Goal: Task Accomplishment & Management: Complete application form

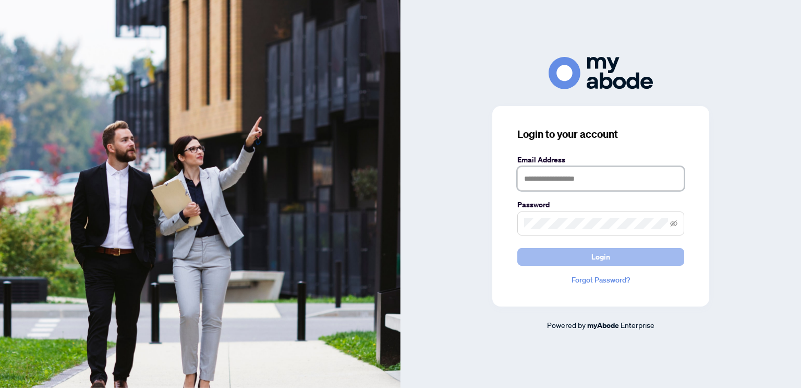
type input "**********"
click at [605, 259] on span "Login" at bounding box center [600, 256] width 19 height 17
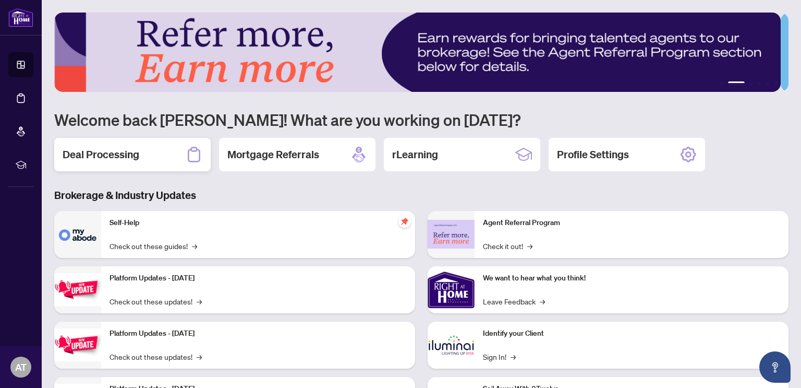
click at [129, 156] on h2 "Deal Processing" at bounding box center [101, 154] width 77 height 15
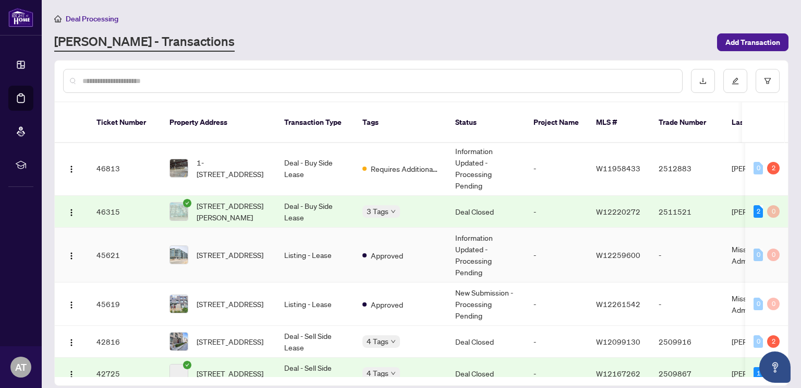
scroll to position [574, 0]
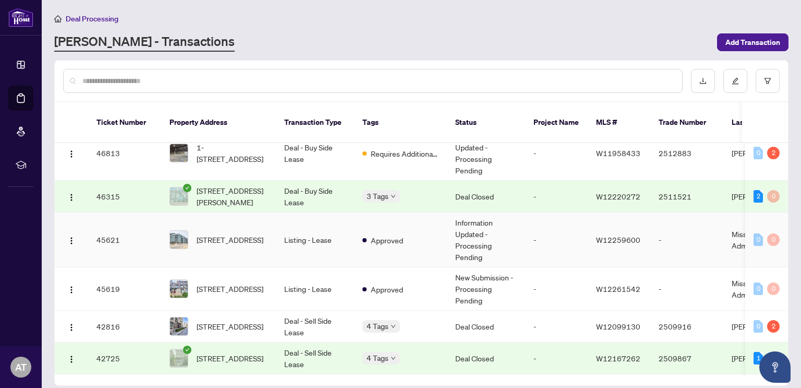
click at [314, 222] on td "Listing - Lease" at bounding box center [315, 239] width 78 height 55
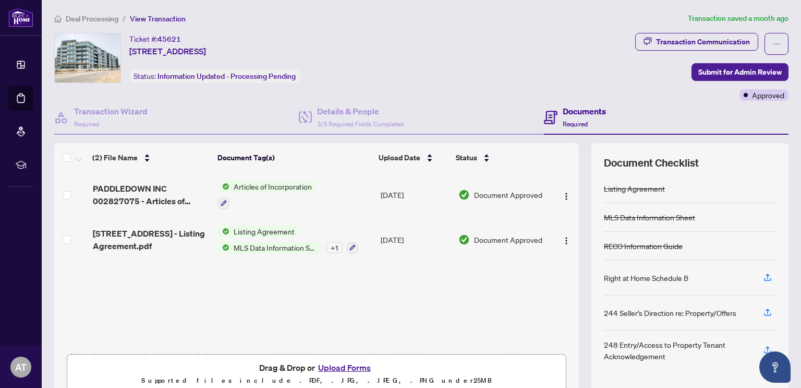
click at [158, 68] on div "Ticket #: 45621 136-2501 Saw Whet Blvd, Oakville, Ontario L6M 5N2, Canada Statu…" at bounding box center [214, 58] width 171 height 50
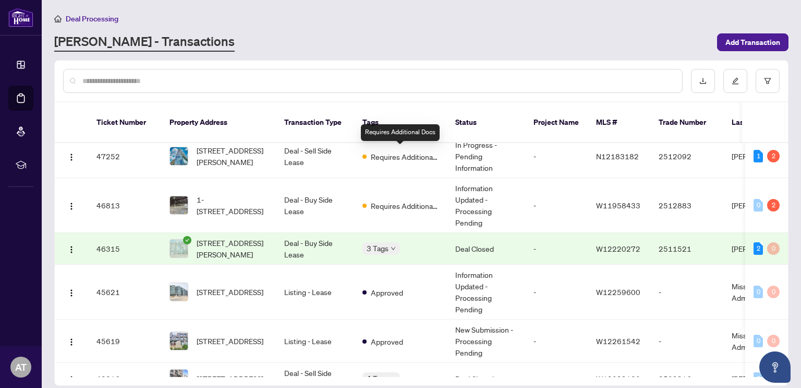
scroll to position [574, 0]
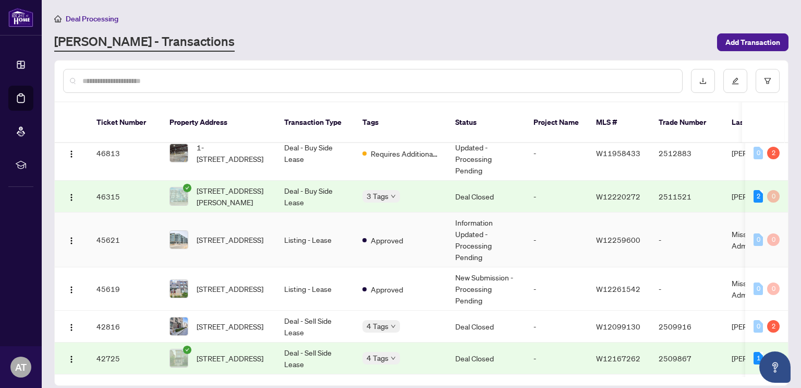
click at [281, 236] on td "Listing - Lease" at bounding box center [315, 239] width 78 height 55
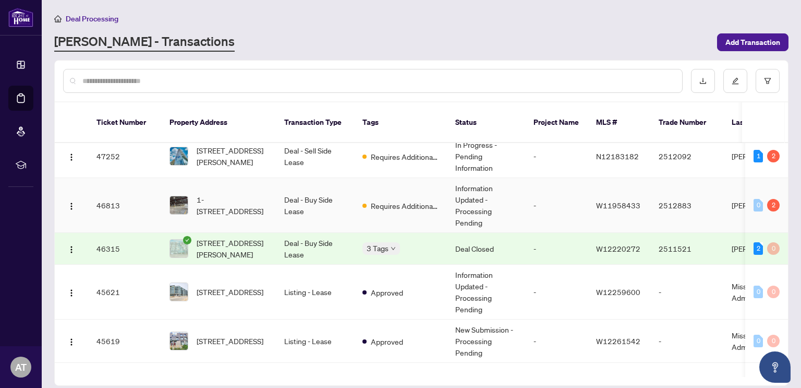
scroll to position [574, 0]
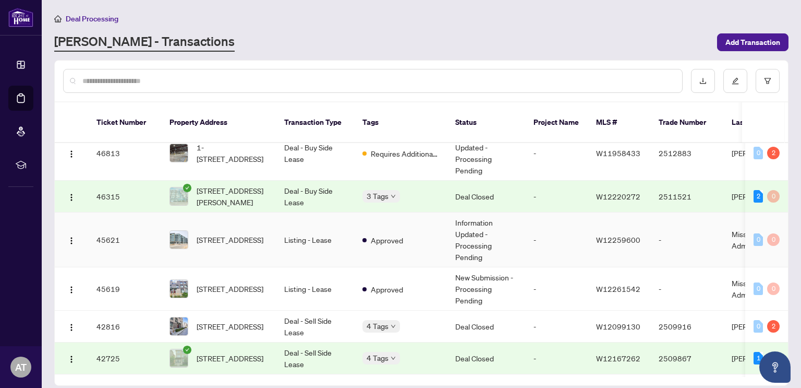
click at [314, 225] on td "Listing - Lease" at bounding box center [315, 239] width 78 height 55
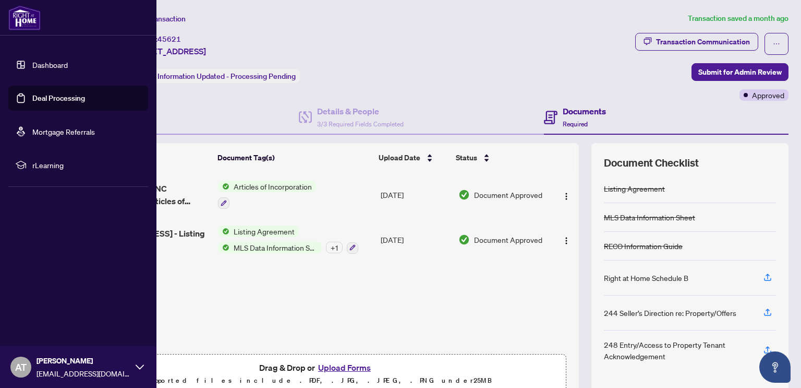
click at [54, 93] on link "Deal Processing" at bounding box center [58, 97] width 53 height 9
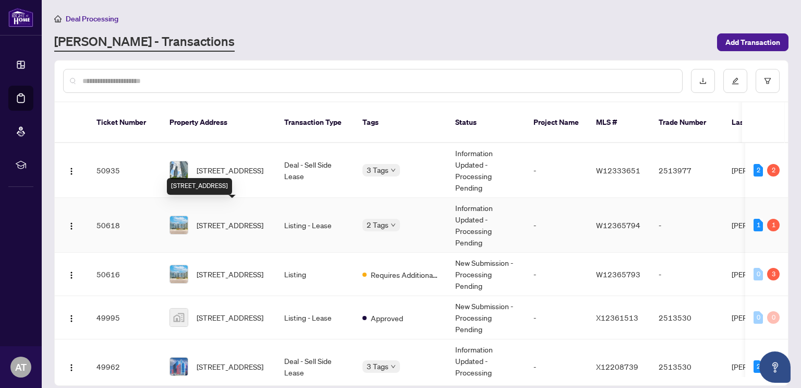
click at [263, 219] on span "538-2501 Saw Whet Blvd, Oakville, Ontario L6M 5N2, Canada" at bounding box center [230, 224] width 67 height 11
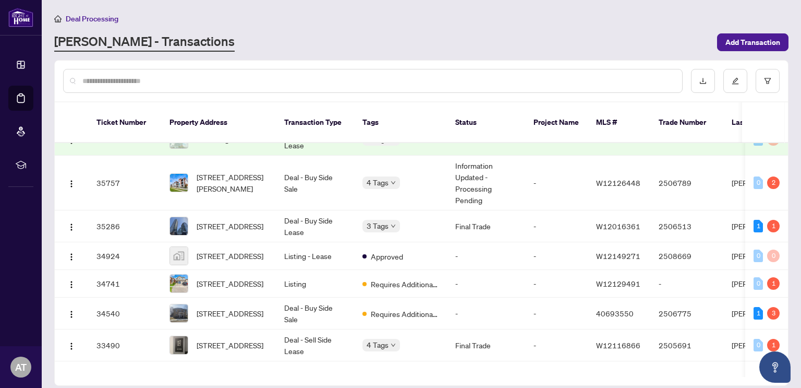
scroll to position [1278, 0]
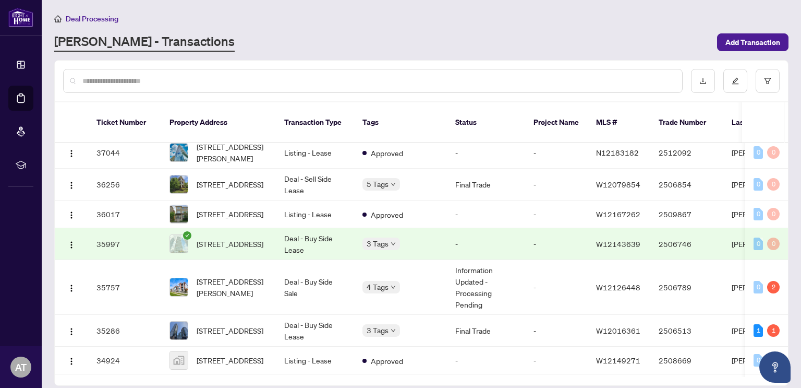
click at [577, 78] on input "text" at bounding box center [377, 80] width 591 height 11
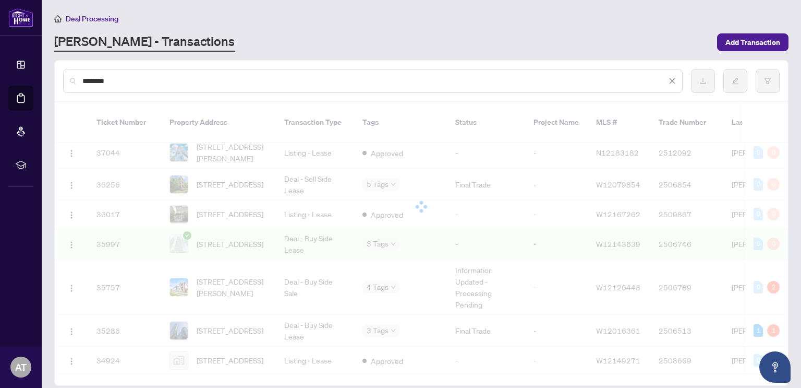
scroll to position [0, 0]
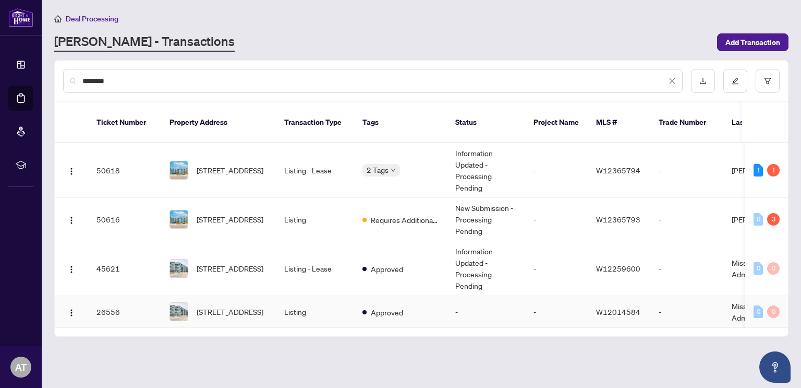
type input "********"
click at [263, 306] on span "136-2501 Saw Whet Blvd, Oakville, Ontario L6M 5N2, Canada" at bounding box center [230, 311] width 67 height 11
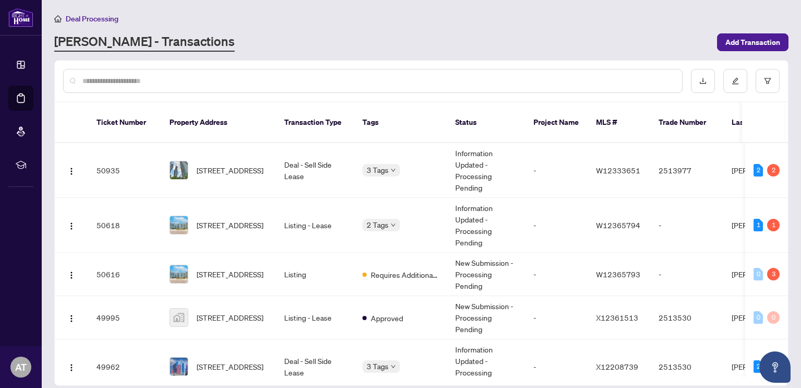
click at [242, 74] on div at bounding box center [373, 81] width 620 height 24
click at [249, 77] on input "text" at bounding box center [377, 80] width 591 height 11
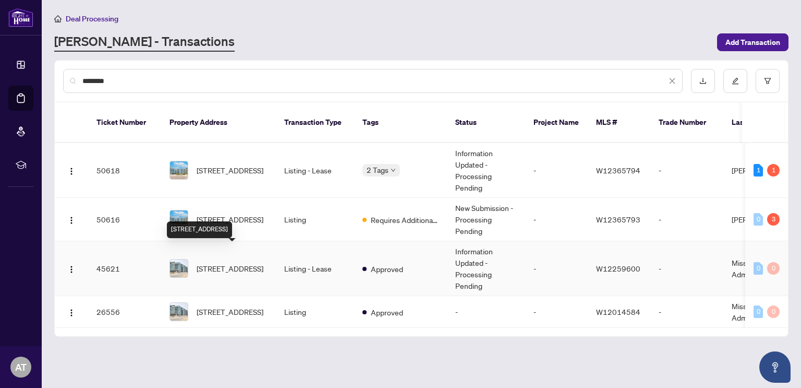
type input "********"
click at [237, 262] on span "136-2501 Saw Whet Blvd, Oakville, Ontario L6M 5N2, Canada" at bounding box center [230, 267] width 67 height 11
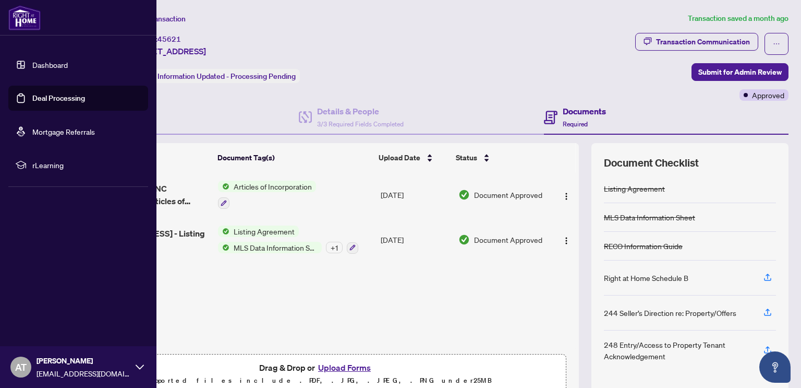
click at [45, 99] on link "Deal Processing" at bounding box center [58, 97] width 53 height 9
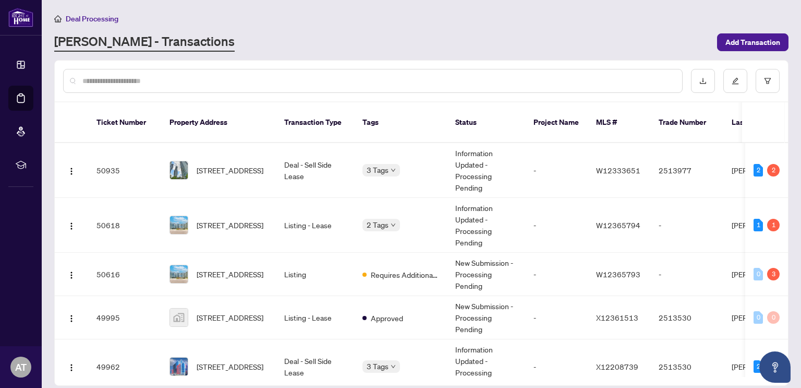
click at [454, 82] on input "text" at bounding box center [377, 80] width 591 height 11
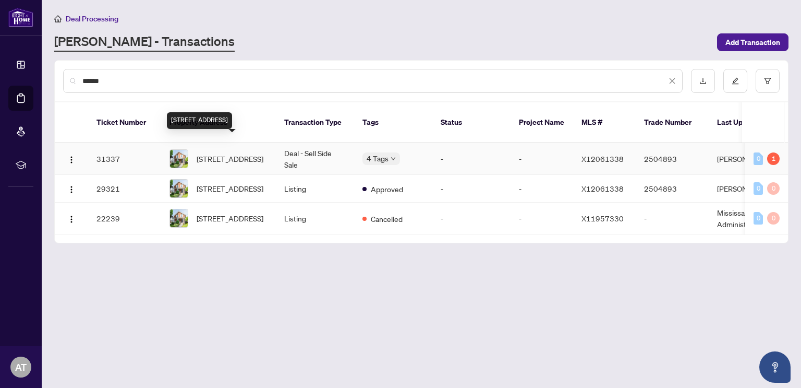
type input "******"
click at [230, 153] on span "279 Spring St, Cobourg, Ontario K9A 3K3, Canada" at bounding box center [230, 158] width 67 height 11
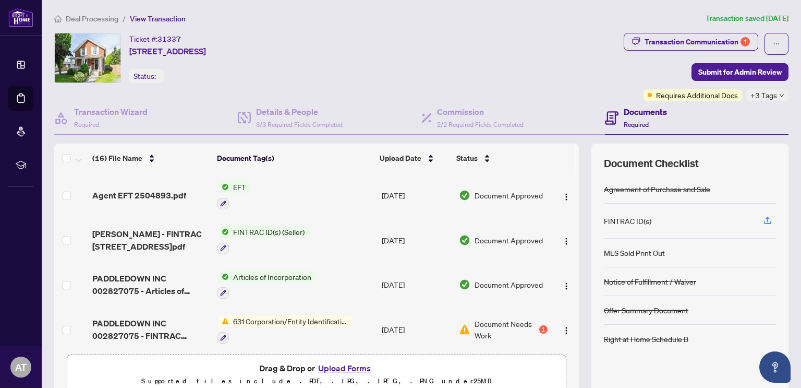
click at [311, 236] on td "FINTRAC ID(s) (Seller)" at bounding box center [295, 239] width 164 height 45
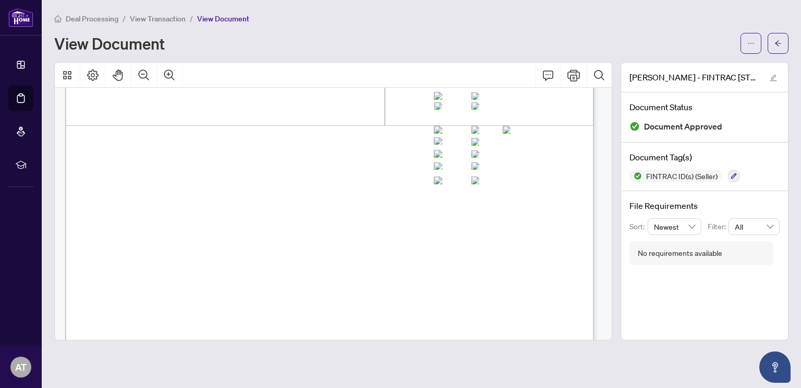
scroll to position [1721, 0]
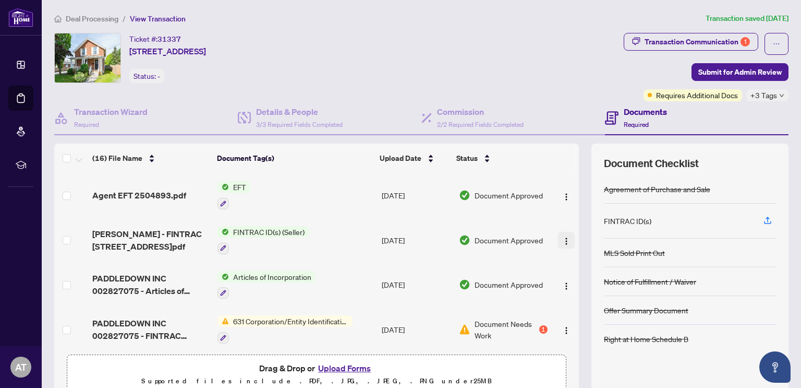
click at [562, 238] on img "button" at bounding box center [566, 241] width 8 height 8
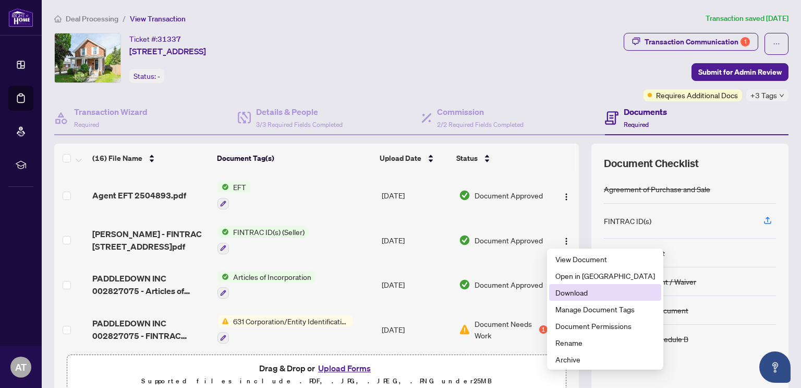
click at [570, 295] on span "Download" at bounding box center [605, 291] width 100 height 11
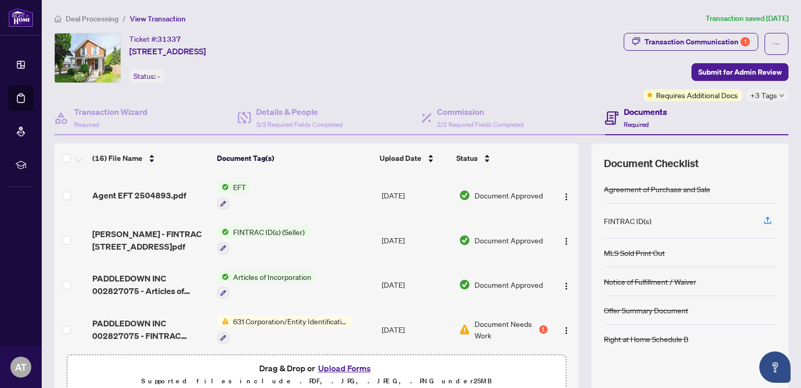
scroll to position [52, 0]
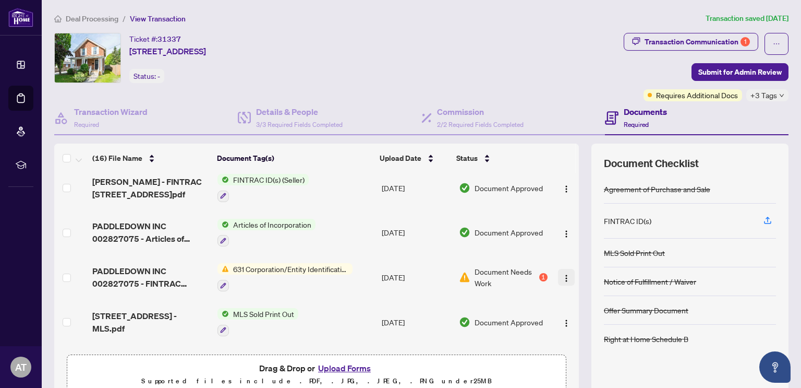
click at [562, 274] on img "button" at bounding box center [566, 278] width 8 height 8
click at [510, 274] on span "Document Needs Work" at bounding box center [506, 276] width 62 height 23
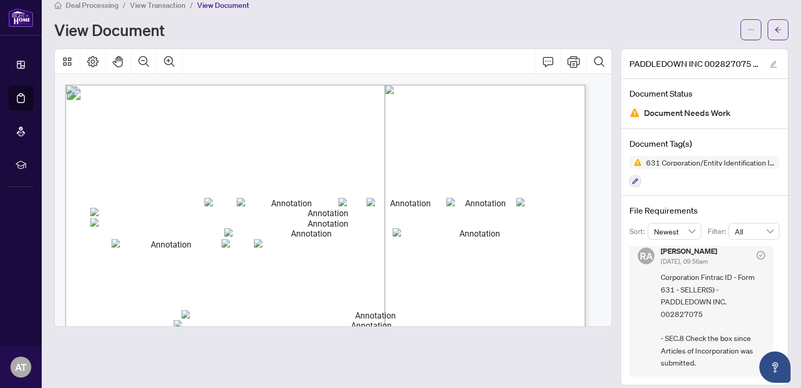
scroll to position [21, 0]
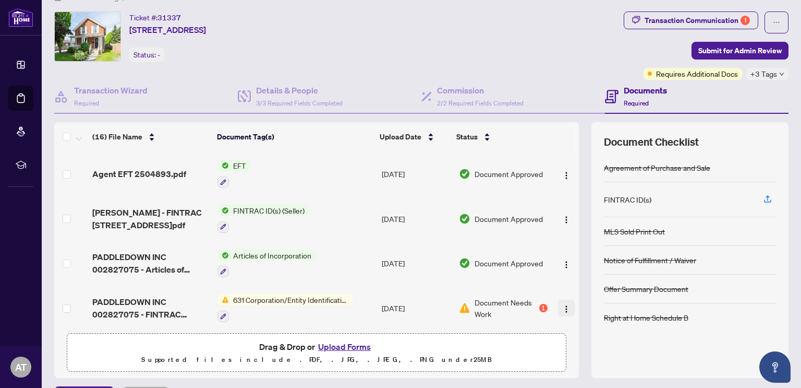
click at [562, 306] on img "button" at bounding box center [566, 309] width 8 height 8
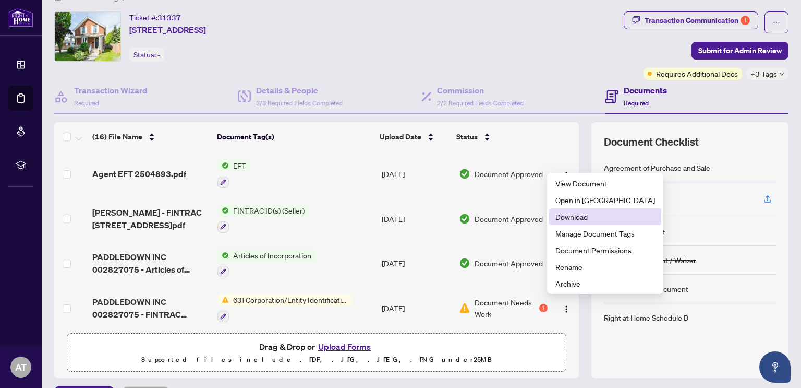
click at [564, 216] on span "Download" at bounding box center [605, 216] width 100 height 11
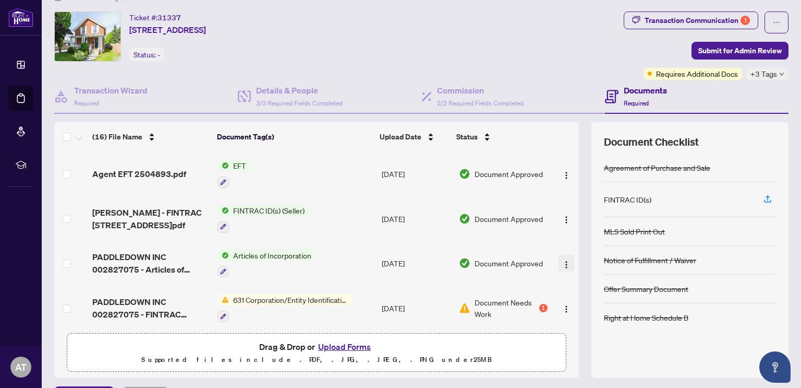
click at [562, 260] on img "button" at bounding box center [566, 264] width 8 height 8
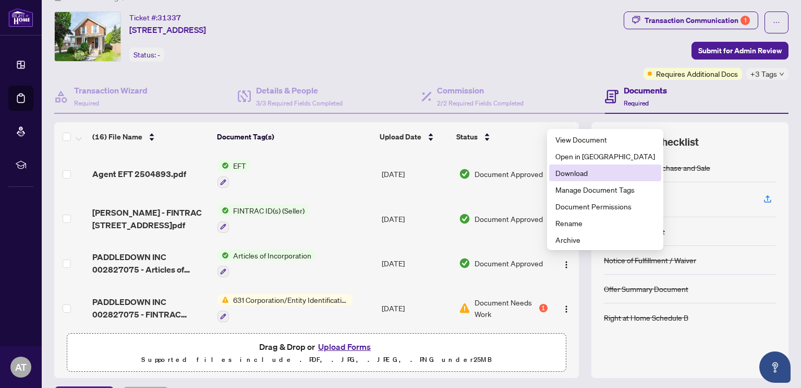
click at [573, 177] on span "Download" at bounding box center [605, 172] width 100 height 11
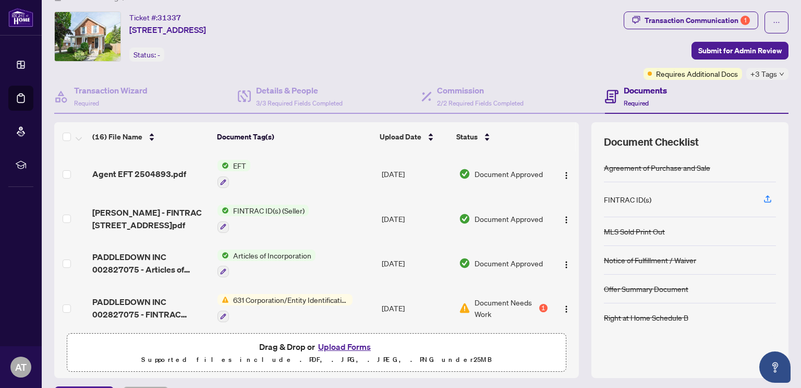
click at [501, 300] on span "Document Needs Work" at bounding box center [506, 307] width 62 height 23
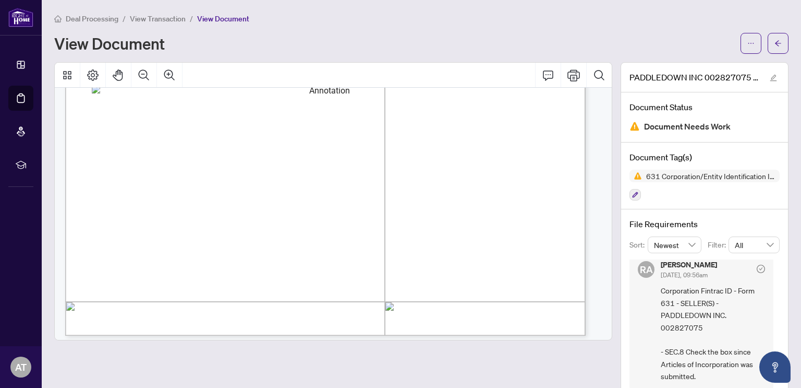
scroll to position [2513, 0]
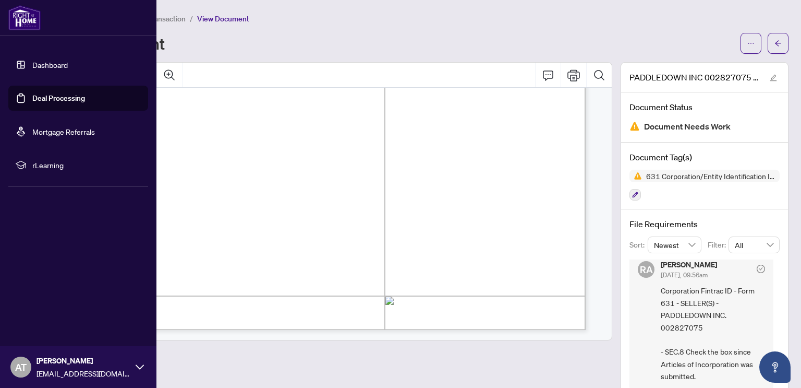
click at [32, 101] on link "Deal Processing" at bounding box center [58, 97] width 53 height 9
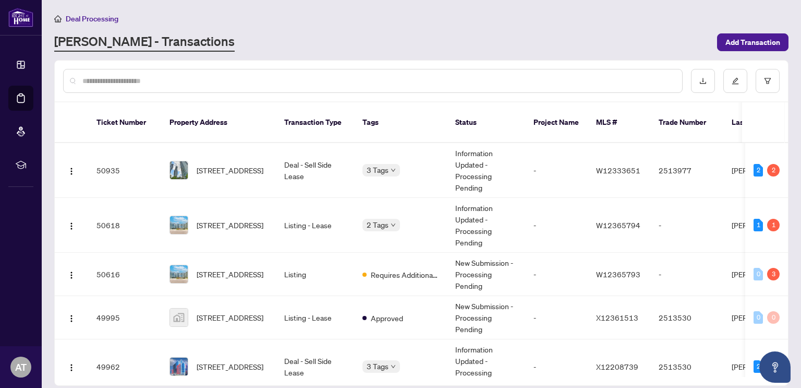
click at [348, 78] on input "text" at bounding box center [377, 80] width 591 height 11
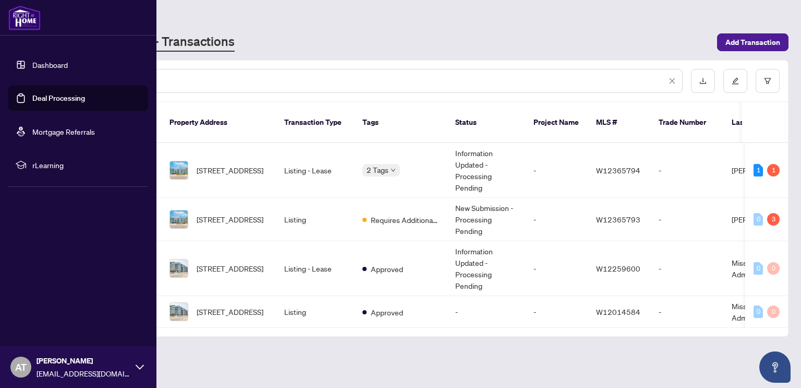
type input "********"
click at [32, 98] on link "Deal Processing" at bounding box center [58, 97] width 53 height 9
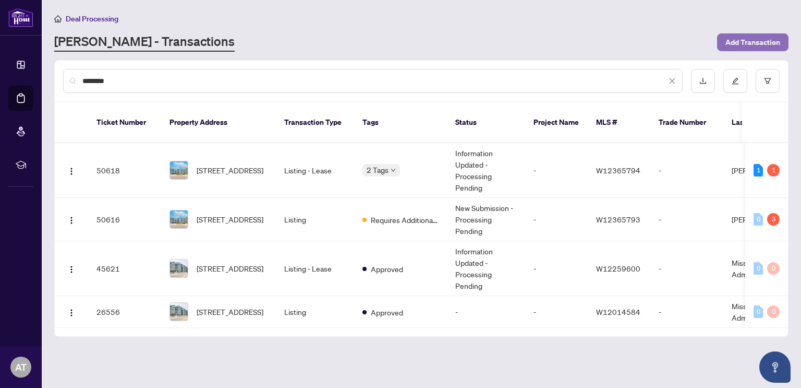
click at [773, 35] on span "Add Transaction" at bounding box center [752, 42] width 55 height 17
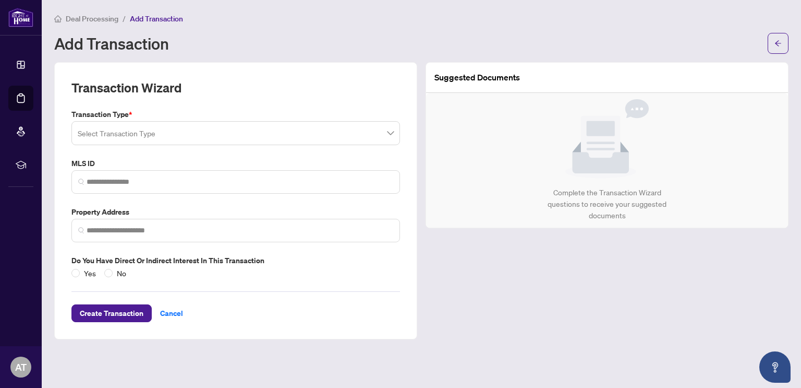
click at [193, 132] on input "search" at bounding box center [231, 134] width 307 height 23
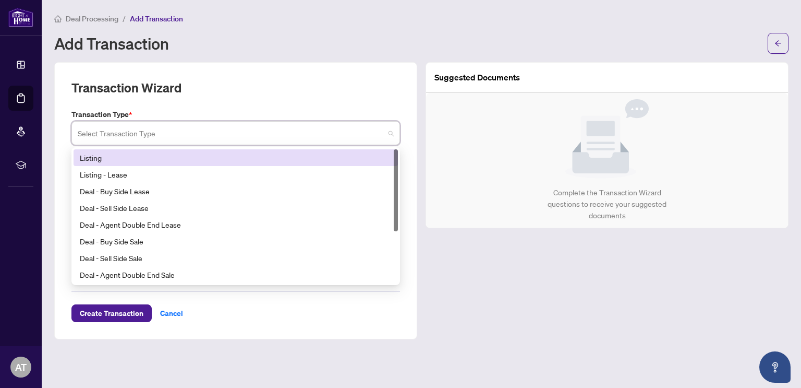
click at [152, 161] on div "Listing" at bounding box center [236, 157] width 312 height 11
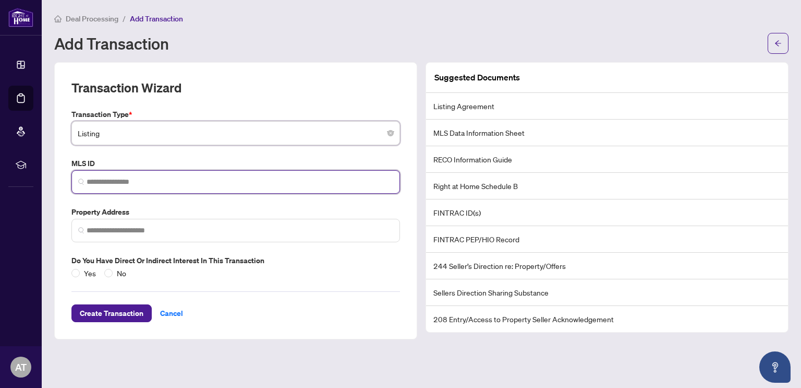
click at [153, 179] on input "search" at bounding box center [240, 181] width 307 height 11
click at [176, 183] on input "search" at bounding box center [240, 181] width 307 height 11
paste input "*********"
type input "*********"
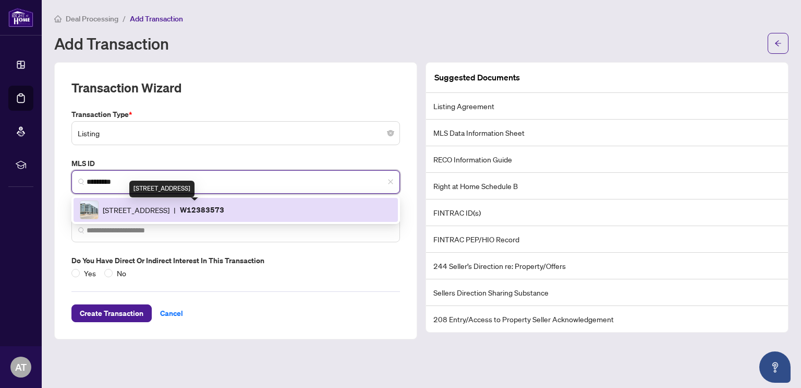
click at [170, 211] on span "2501 Saw Whet Blvd, Oakville, Ontario L6M 5N2, Canada" at bounding box center [136, 209] width 67 height 11
type input "**********"
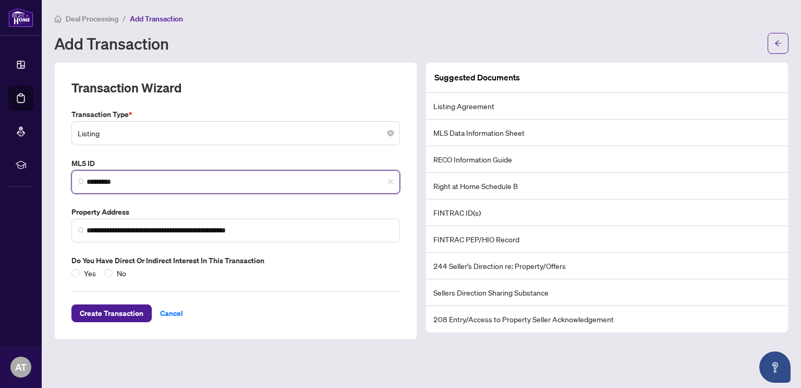
type input "*********"
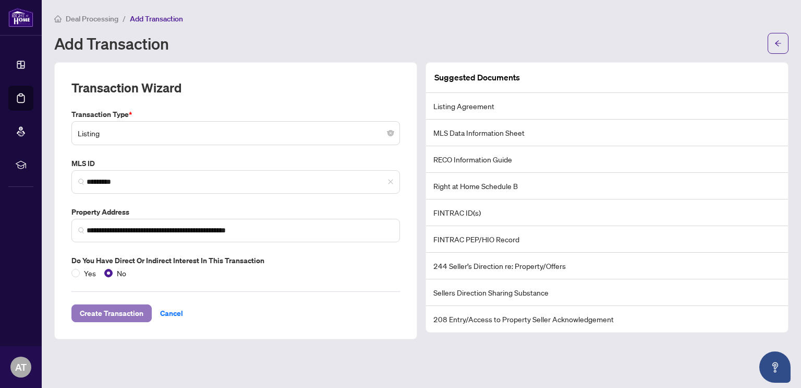
click at [115, 311] on span "Create Transaction" at bounding box center [112, 313] width 64 height 17
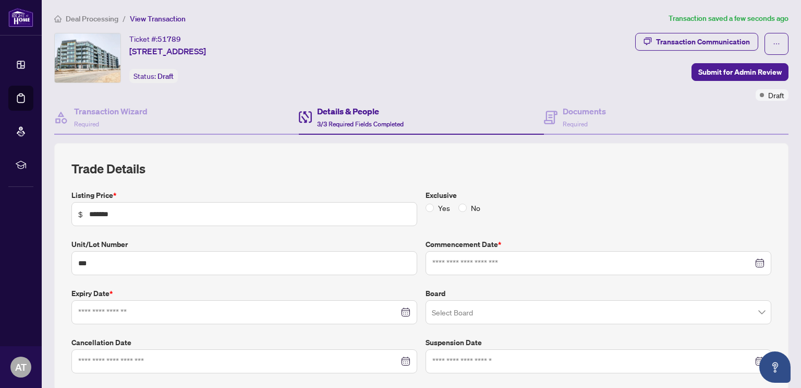
type input "**********"
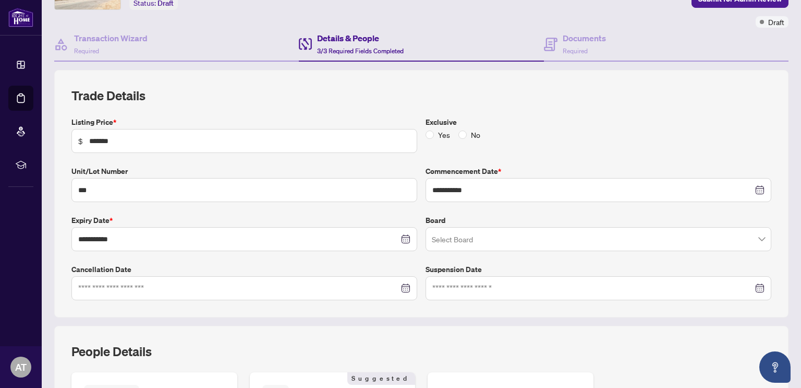
scroll to position [104, 0]
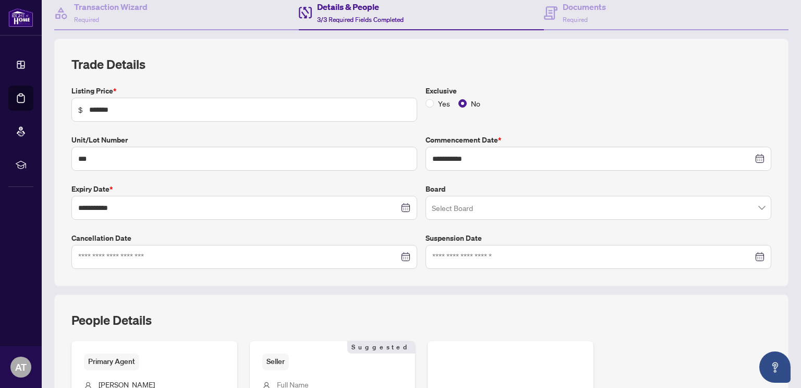
click at [462, 209] on input "search" at bounding box center [594, 209] width 324 height 23
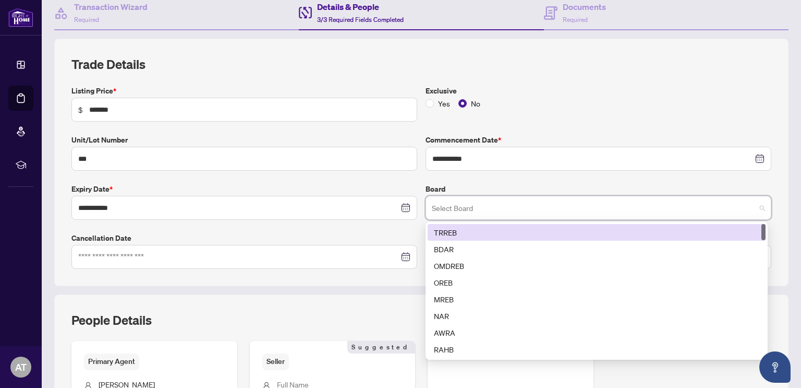
click at [455, 233] on div "TRREB" at bounding box center [596, 231] width 325 height 11
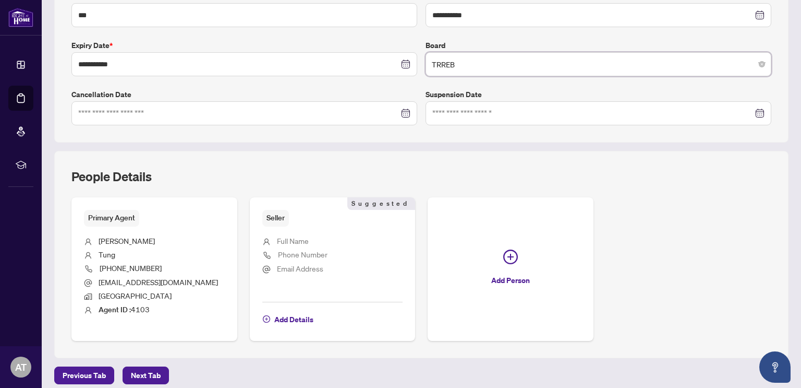
scroll to position [253, 0]
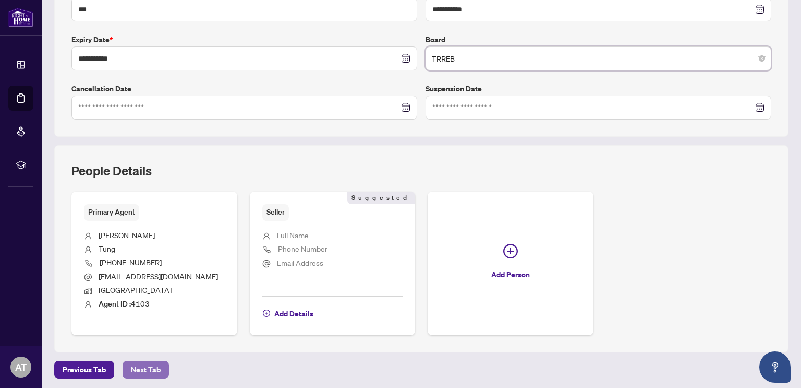
click at [158, 368] on span "Next Tab" at bounding box center [146, 369] width 30 height 17
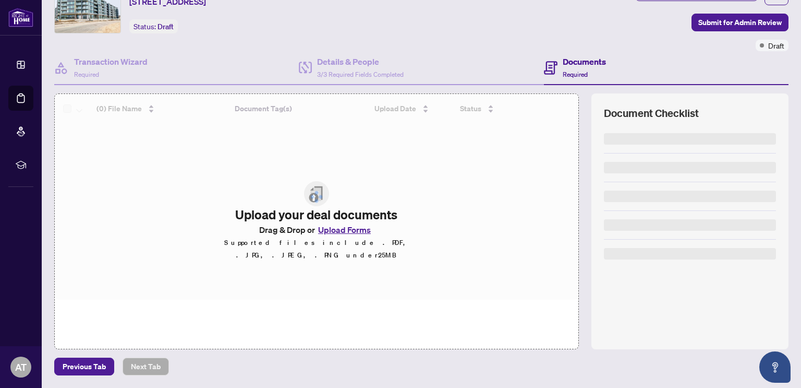
scroll to position [48, 0]
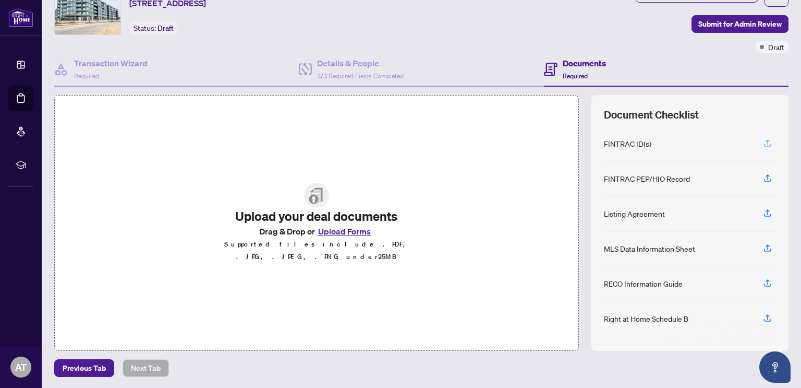
click at [766, 139] on icon "button" at bounding box center [768, 141] width 4 height 5
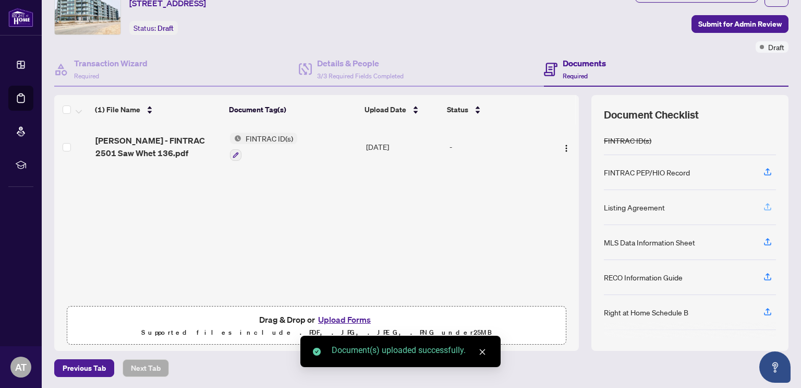
click at [764, 204] on icon "button" at bounding box center [767, 206] width 9 height 9
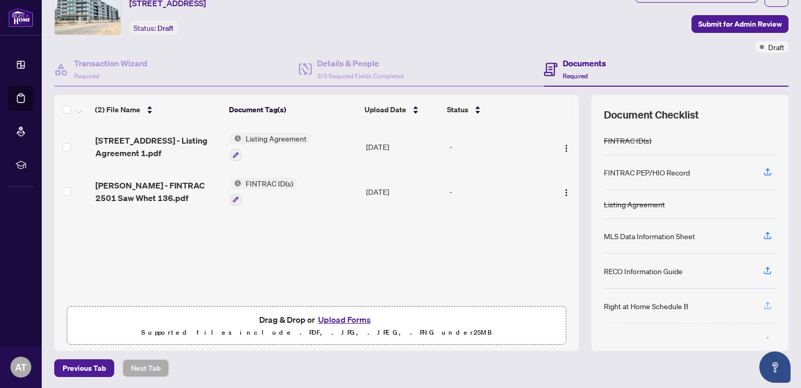
click at [763, 304] on icon "button" at bounding box center [767, 304] width 9 height 9
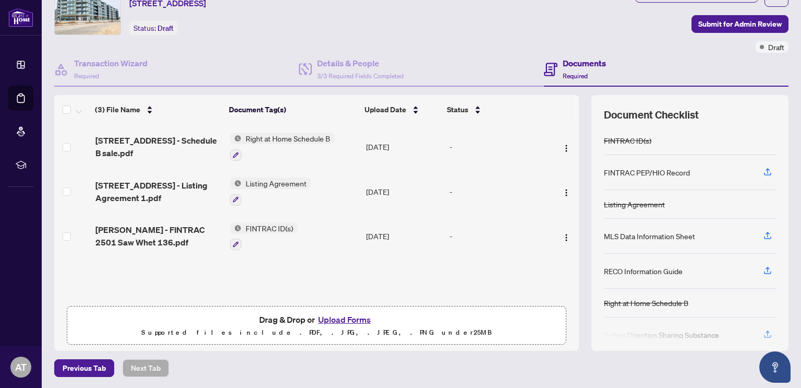
scroll to position [91, 0]
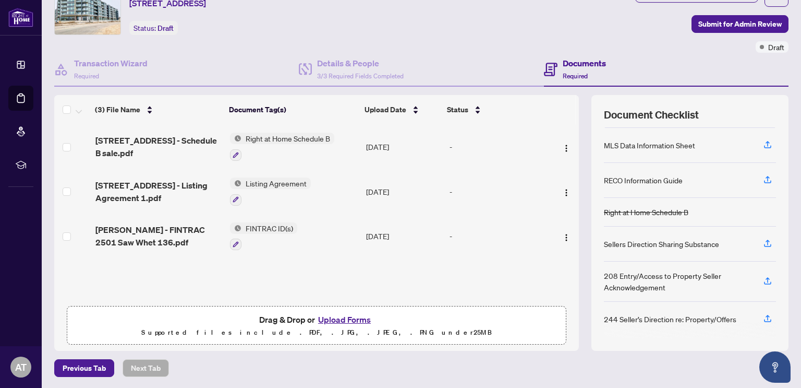
click at [359, 319] on button "Upload Forms" at bounding box center [344, 319] width 59 height 14
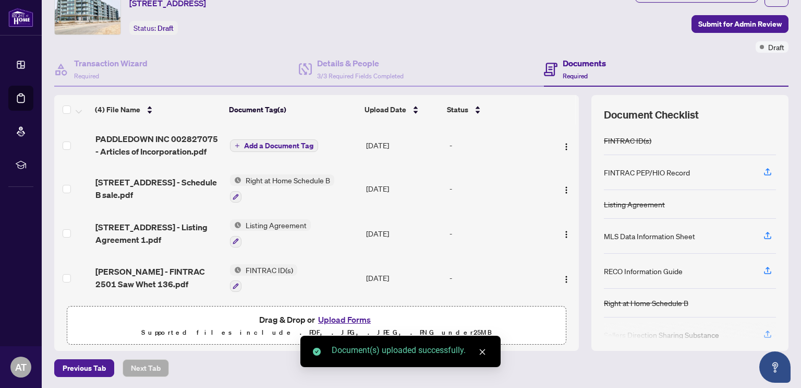
click at [293, 139] on button "Add a Document Tag" at bounding box center [274, 145] width 88 height 13
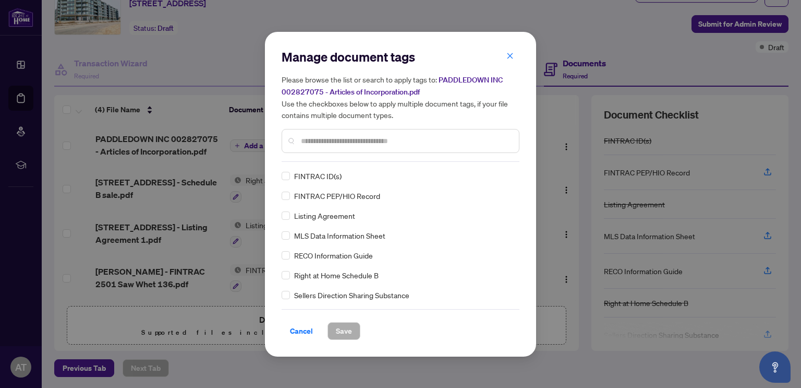
click at [317, 140] on input "text" at bounding box center [406, 140] width 210 height 11
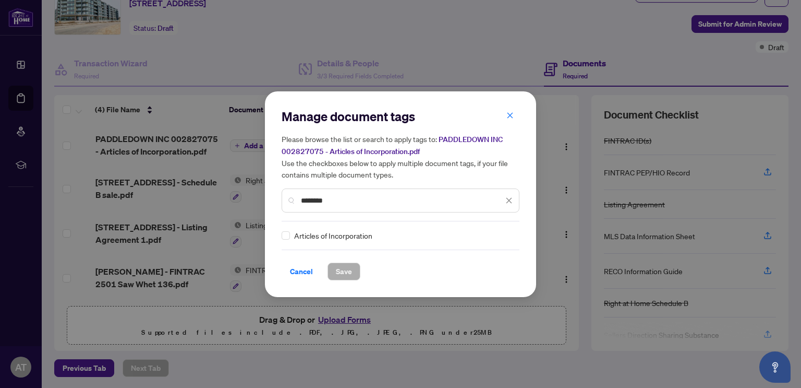
type input "********"
click at [345, 272] on span "Save" at bounding box center [344, 271] width 16 height 17
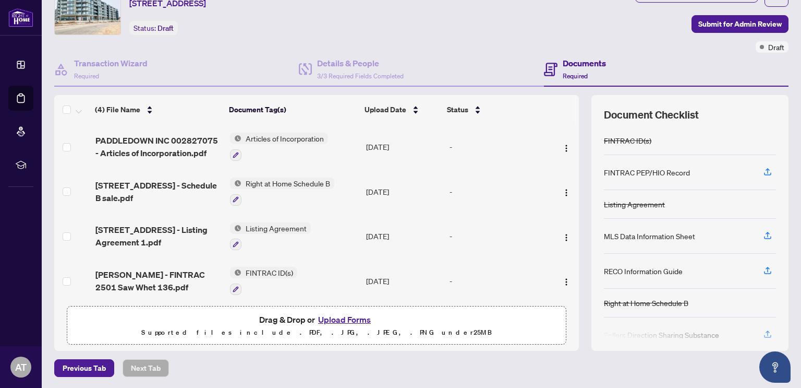
click at [340, 323] on button "Upload Forms" at bounding box center [344, 319] width 59 height 14
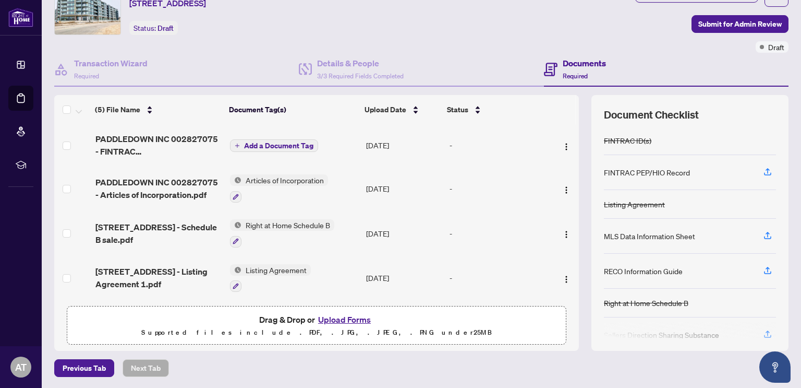
click at [263, 142] on span "Add a Document Tag" at bounding box center [278, 145] width 69 height 7
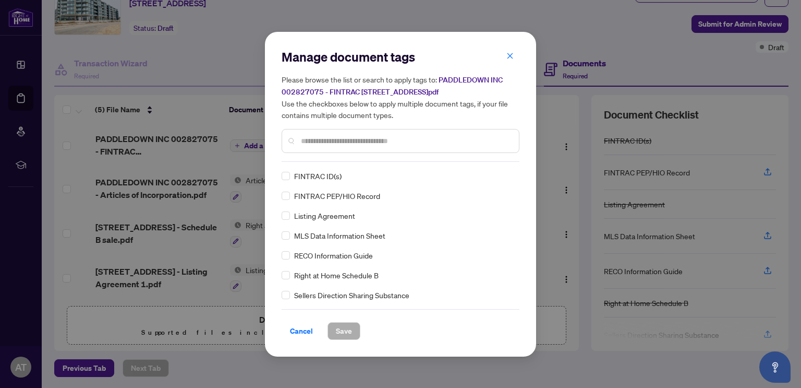
click at [352, 141] on input "text" at bounding box center [406, 140] width 210 height 11
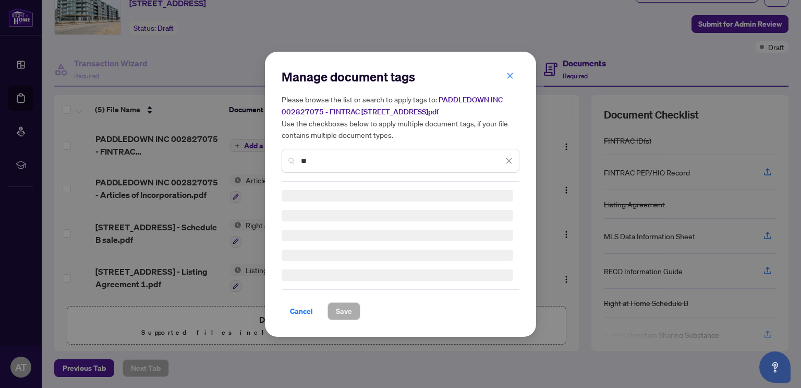
type input "*"
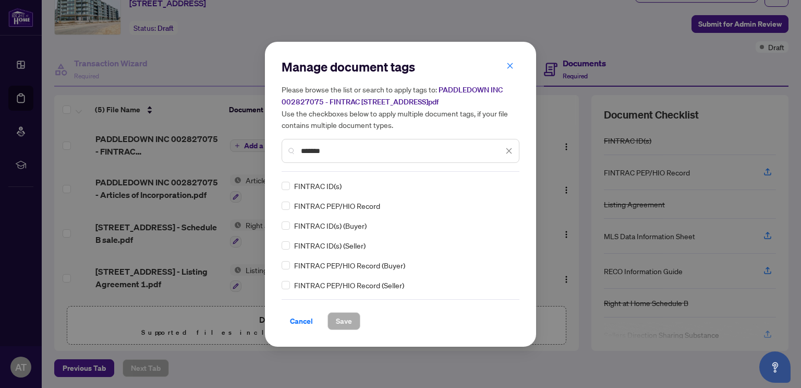
drag, startPoint x: 333, startPoint y: 151, endPoint x: 226, endPoint y: 156, distance: 107.1
click at [226, 156] on div "Manage document tags Please browse the list or search to apply tags to: PADDLED…" at bounding box center [400, 194] width 801 height 388
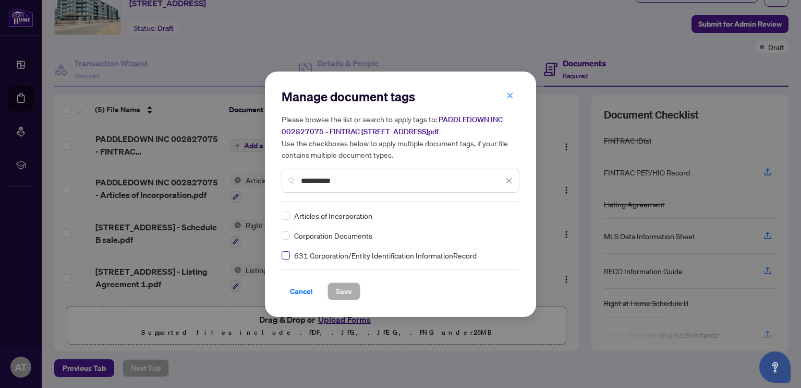
type input "**********"
click at [338, 288] on span "Save" at bounding box center [344, 291] width 16 height 17
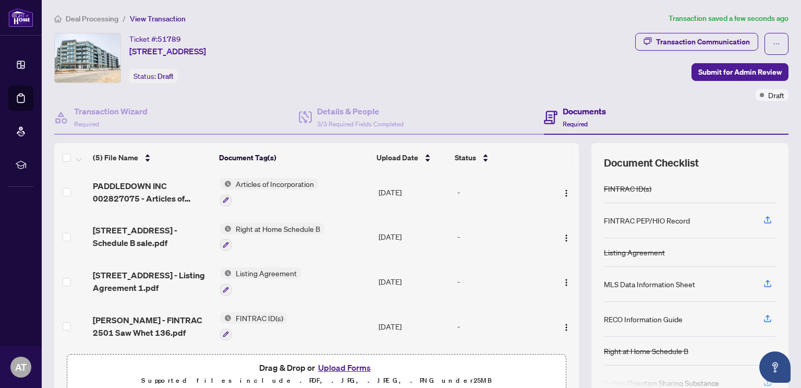
scroll to position [48, 0]
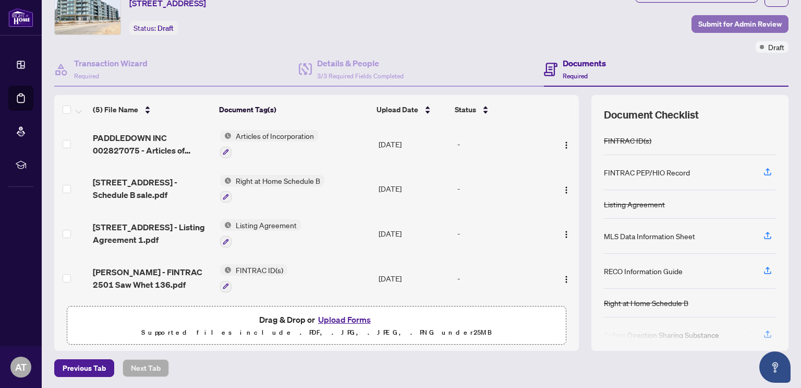
click at [716, 21] on span "Submit for Admin Review" at bounding box center [739, 24] width 83 height 17
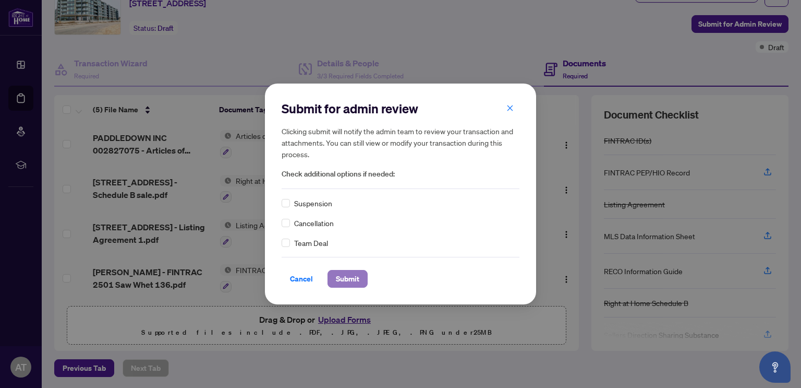
click at [353, 280] on span "Submit" at bounding box center [347, 278] width 23 height 17
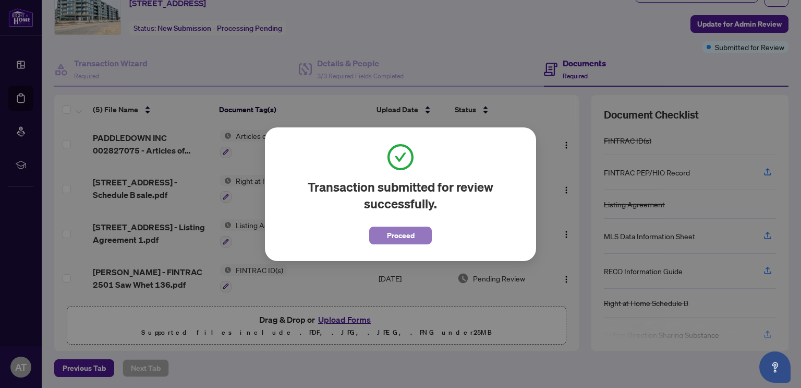
click at [386, 240] on button "Proceed" at bounding box center [400, 235] width 63 height 18
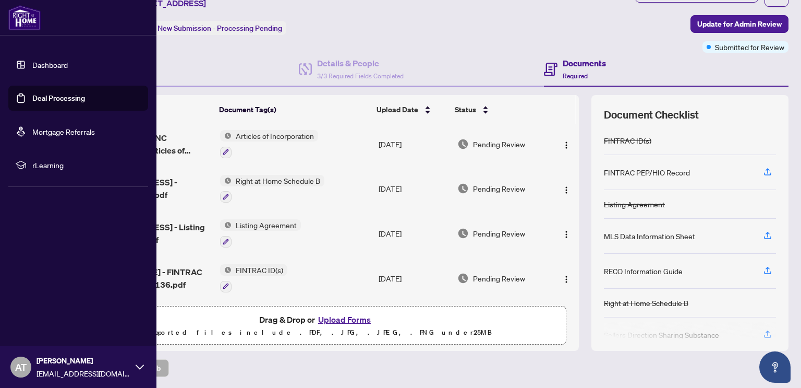
click at [47, 98] on link "Deal Processing" at bounding box center [58, 97] width 53 height 9
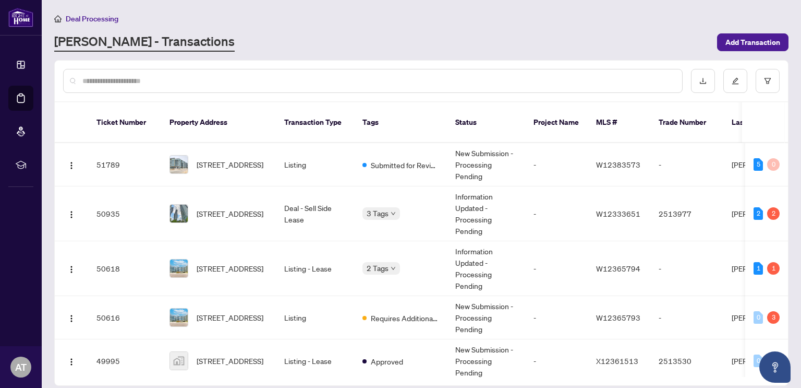
click at [436, 76] on input "text" at bounding box center [377, 80] width 591 height 11
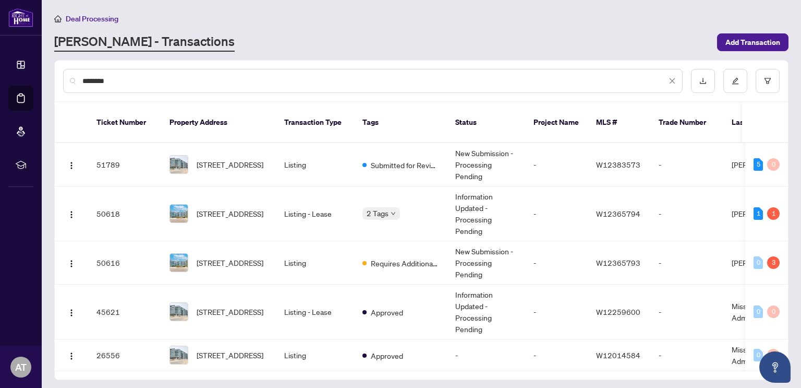
type input "********"
click at [258, 257] on span "538-2501 Saw Whet Blvd, Oakville, Ontario L6M 5N2, Canada" at bounding box center [230, 262] width 67 height 11
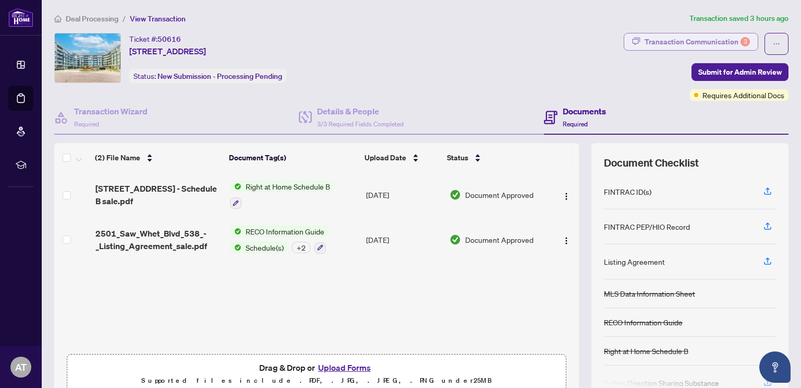
click at [650, 36] on div "Transaction Communication 3" at bounding box center [697, 41] width 105 height 17
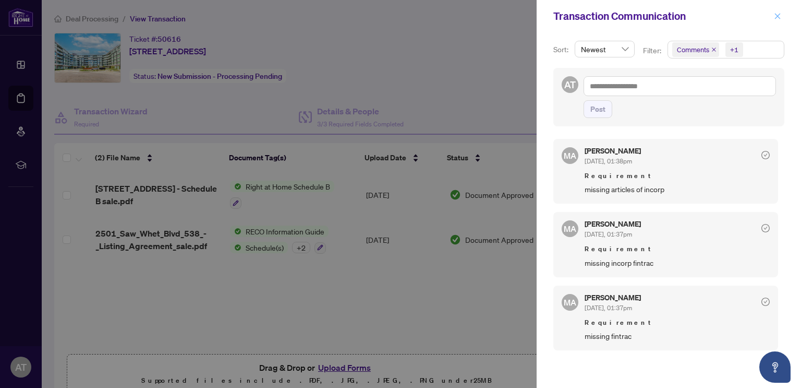
click at [775, 19] on icon "close" at bounding box center [777, 16] width 7 height 7
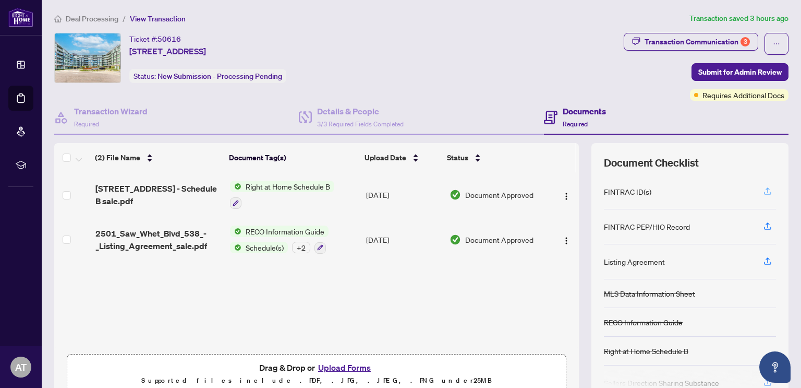
click at [765, 188] on button "button" at bounding box center [767, 192] width 17 height 18
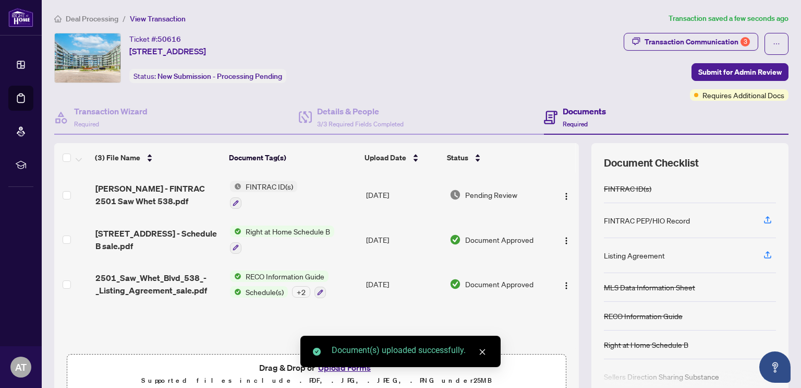
scroll to position [84, 0]
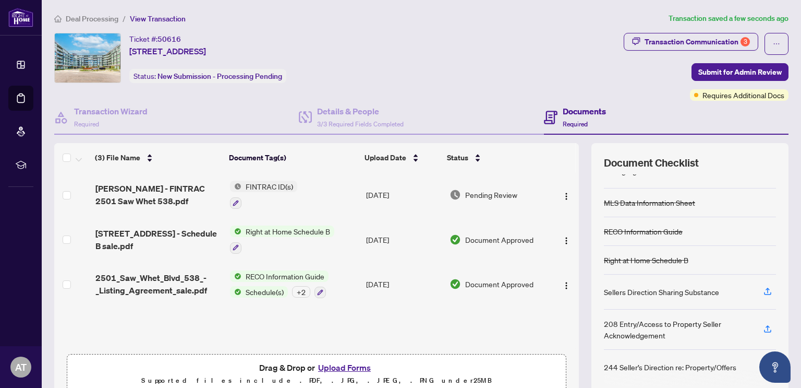
click at [351, 368] on button "Upload Forms" at bounding box center [344, 367] width 59 height 14
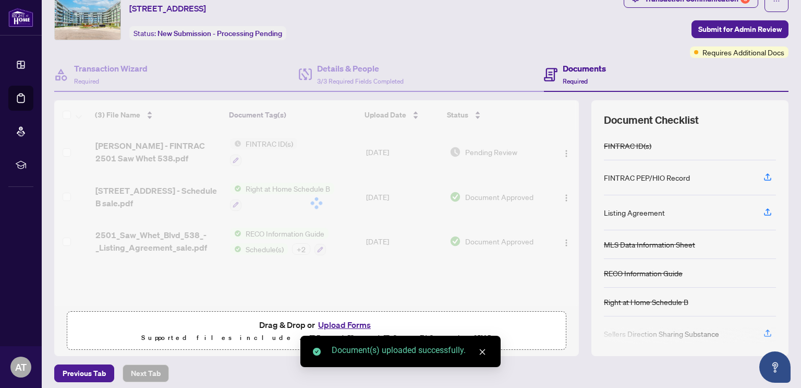
scroll to position [48, 0]
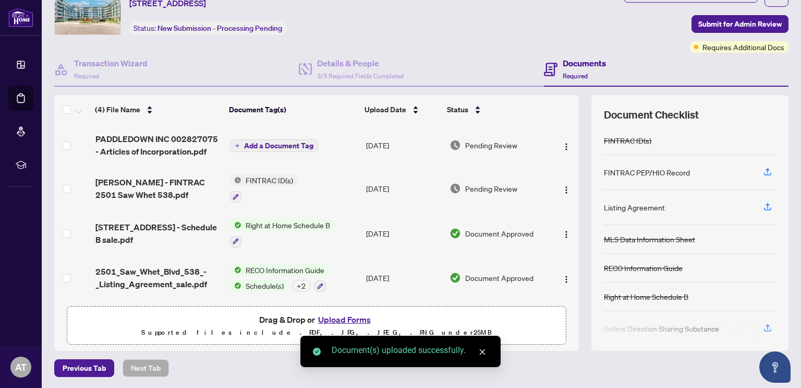
click at [275, 144] on span "Add a Document Tag" at bounding box center [278, 145] width 69 height 7
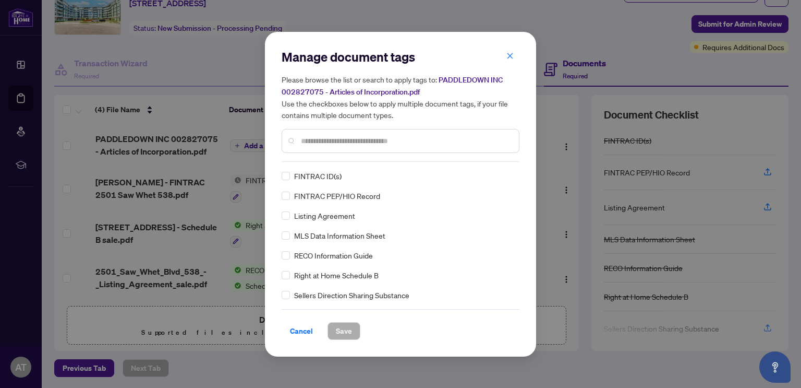
click at [325, 158] on div "Manage document tags Please browse the list or search to apply tags to: PADDLED…" at bounding box center [401, 105] width 238 height 113
click at [349, 139] on input "text" at bounding box center [406, 140] width 210 height 11
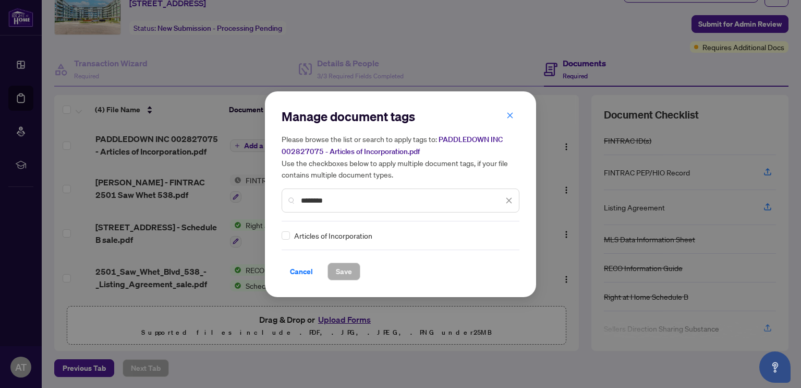
type input "********"
click at [340, 232] on span "Articles of Incorporation" at bounding box center [333, 234] width 78 height 11
click at [349, 274] on span "Save" at bounding box center [344, 271] width 16 height 17
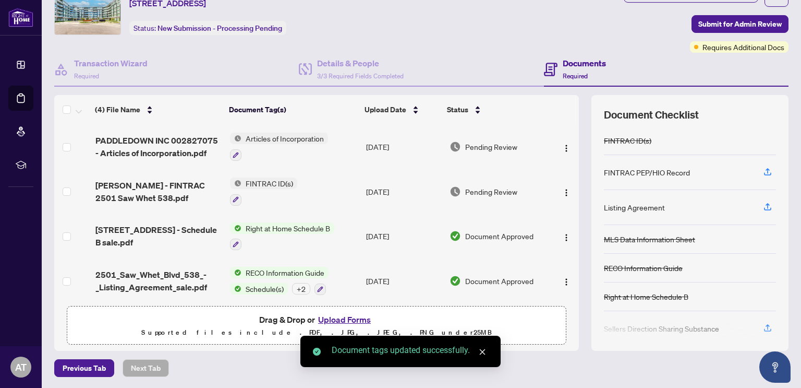
click at [346, 318] on button "Upload Forms" at bounding box center [344, 319] width 59 height 14
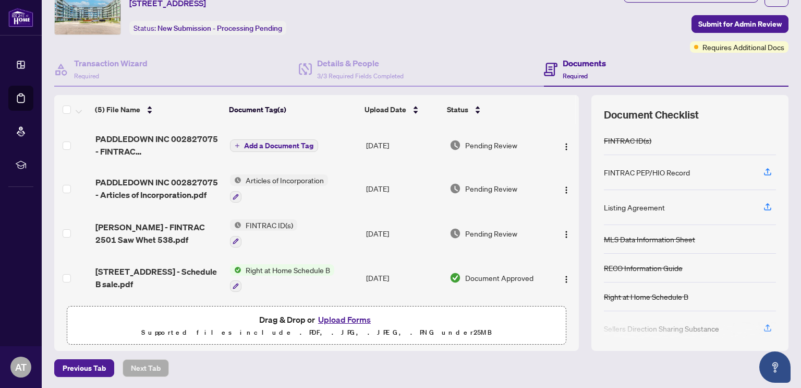
click at [289, 145] on span "Add a Document Tag" at bounding box center [278, 145] width 69 height 7
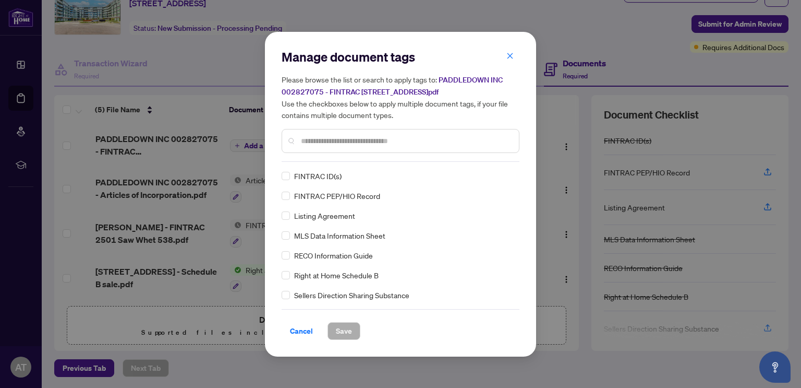
click at [323, 157] on div "Manage document tags Please browse the list or search to apply tags to: PADDLED…" at bounding box center [401, 105] width 238 height 113
drag, startPoint x: 344, startPoint y: 144, endPoint x: 350, endPoint y: 140, distance: 7.4
click at [350, 140] on input "text" at bounding box center [406, 140] width 210 height 11
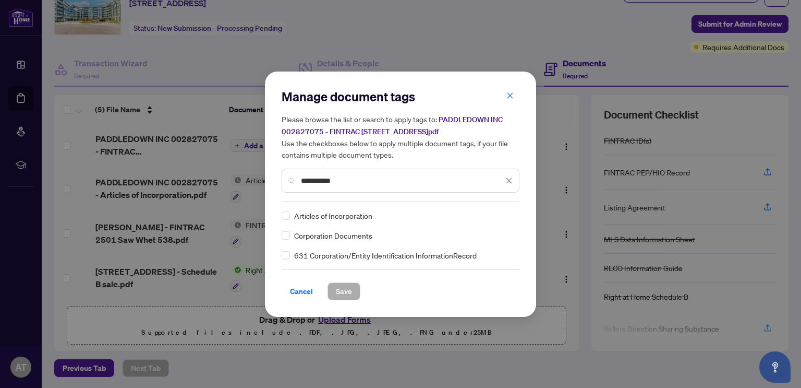
type input "**********"
click at [341, 285] on span "Save" at bounding box center [344, 291] width 16 height 17
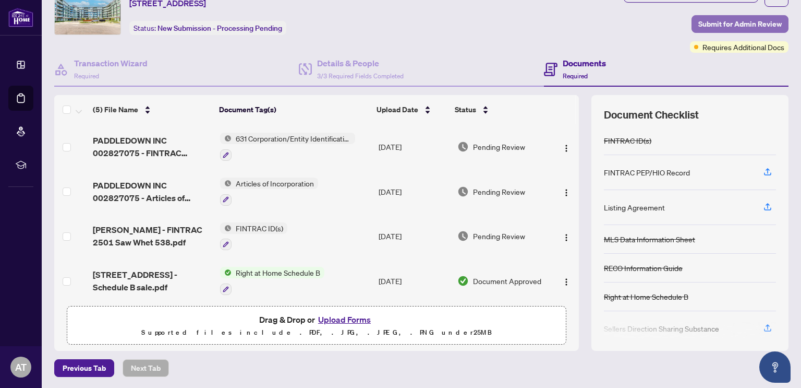
click at [701, 23] on span "Submit for Admin Review" at bounding box center [739, 24] width 83 height 17
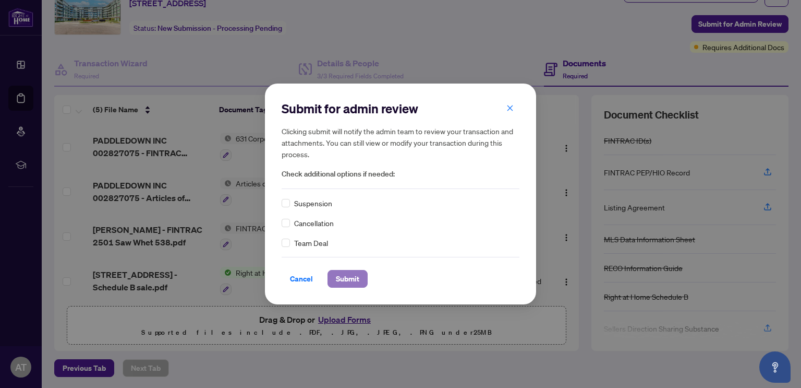
click at [351, 280] on span "Submit" at bounding box center [347, 278] width 23 height 17
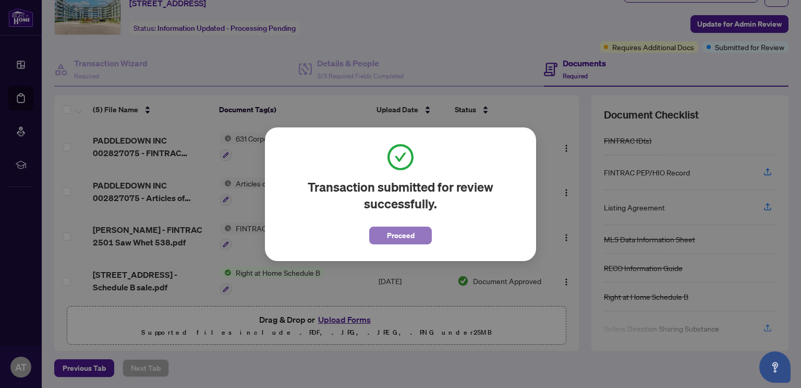
click at [394, 229] on span "Proceed" at bounding box center [401, 235] width 28 height 17
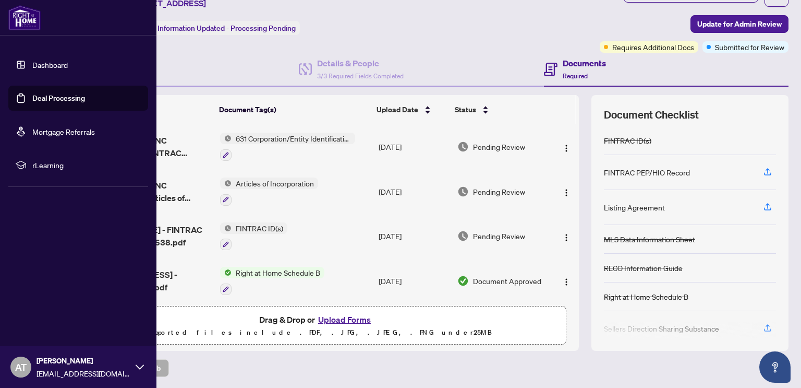
click at [42, 100] on link "Deal Processing" at bounding box center [58, 97] width 53 height 9
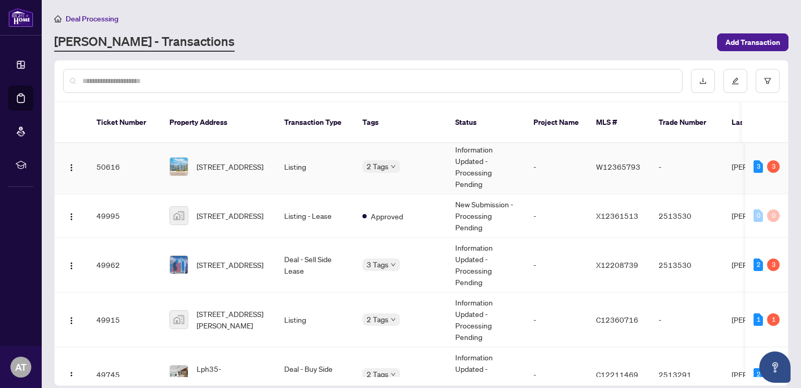
scroll to position [209, 0]
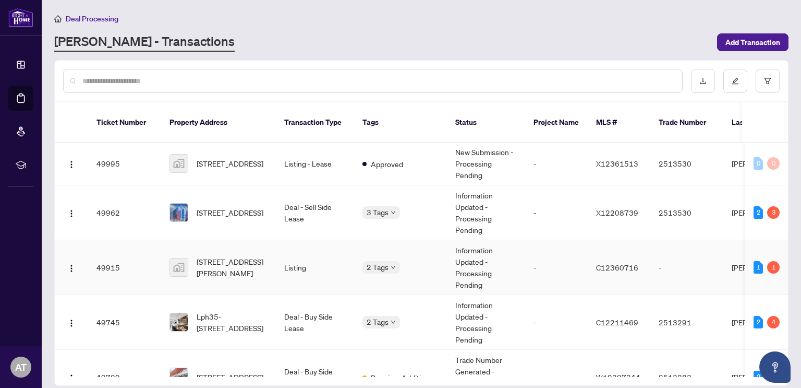
click at [300, 258] on td "Listing" at bounding box center [315, 267] width 78 height 55
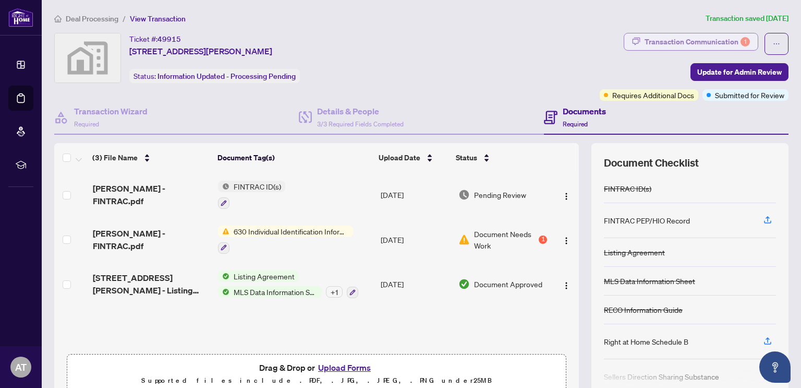
click at [682, 44] on div "Transaction Communication 1" at bounding box center [697, 41] width 105 height 17
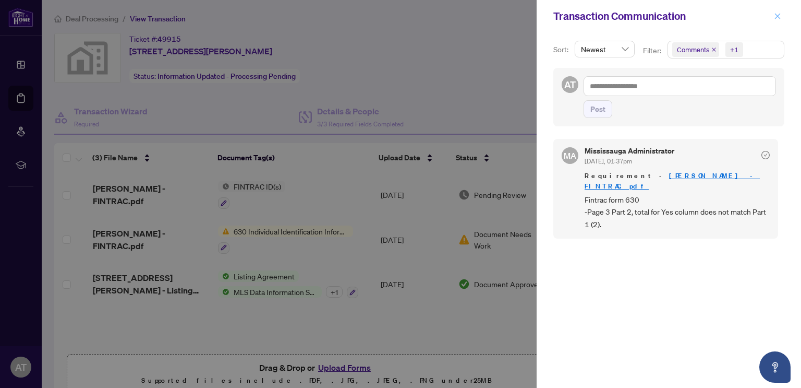
click at [778, 17] on icon "close" at bounding box center [777, 16] width 7 height 7
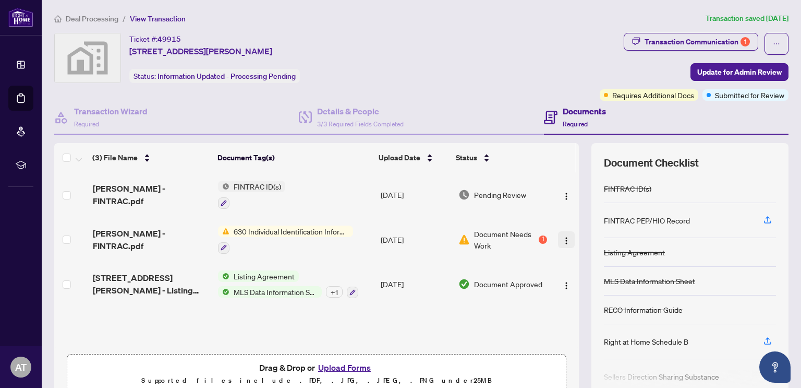
click at [560, 238] on button "button" at bounding box center [566, 239] width 17 height 17
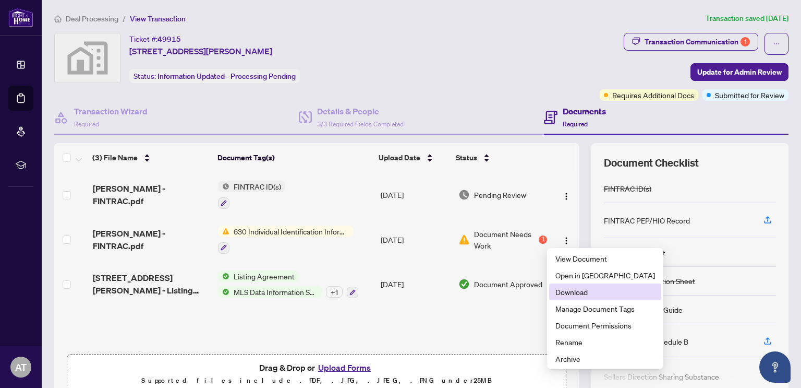
click at [558, 292] on span "Download" at bounding box center [605, 291] width 100 height 11
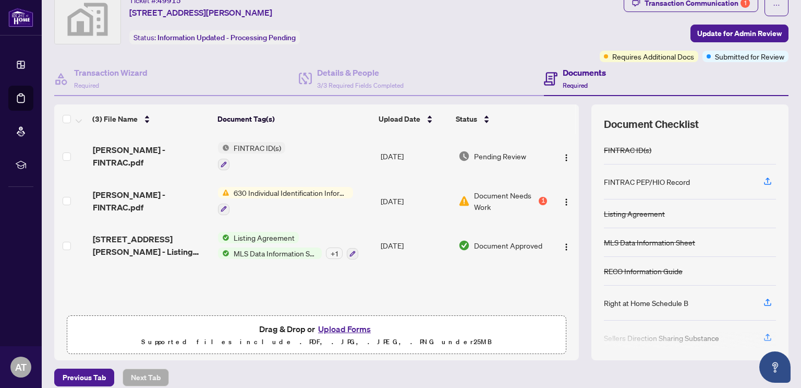
scroll to position [48, 0]
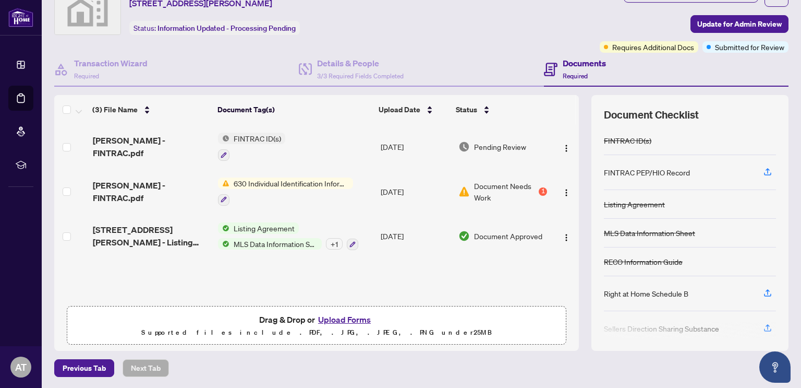
click at [338, 318] on button "Upload Forms" at bounding box center [344, 319] width 59 height 14
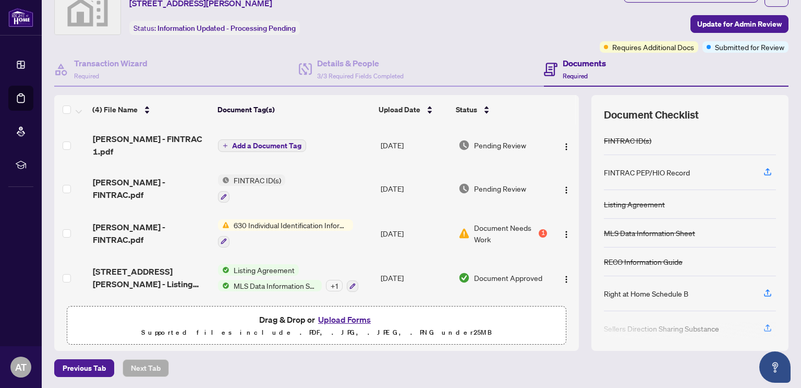
click at [271, 143] on span "Add a Document Tag" at bounding box center [266, 145] width 69 height 7
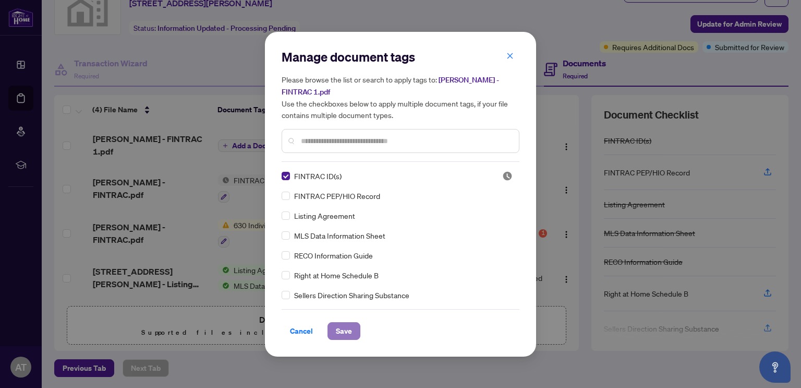
click at [343, 331] on span "Save" at bounding box center [344, 330] width 16 height 17
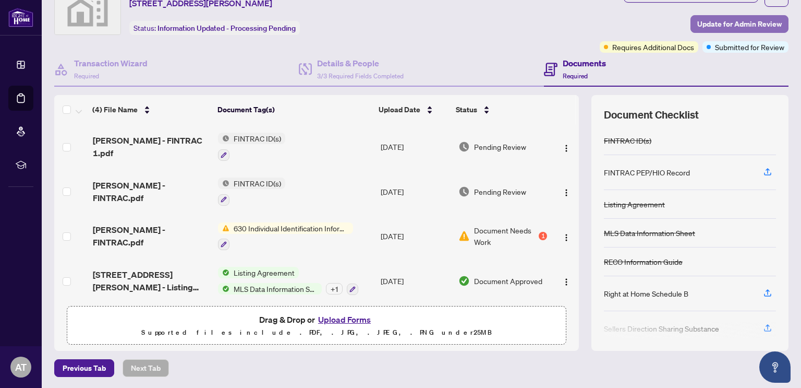
click at [711, 22] on span "Update for Admin Review" at bounding box center [739, 24] width 84 height 17
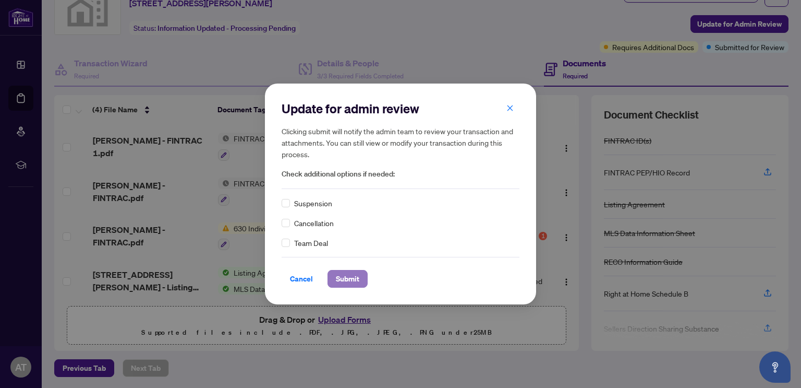
click at [357, 276] on span "Submit" at bounding box center [347, 278] width 23 height 17
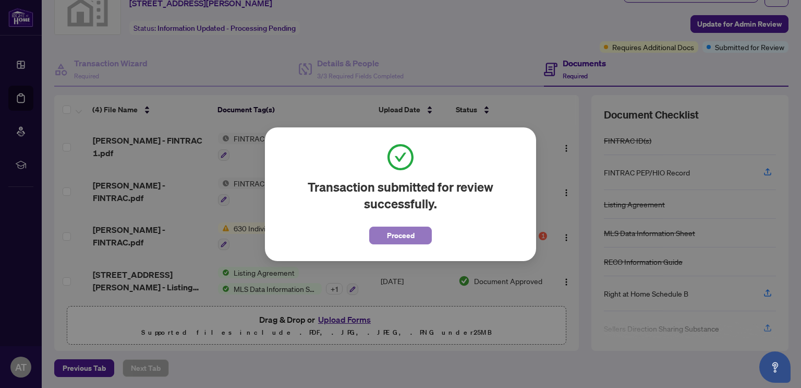
click at [396, 235] on span "Proceed" at bounding box center [401, 235] width 28 height 17
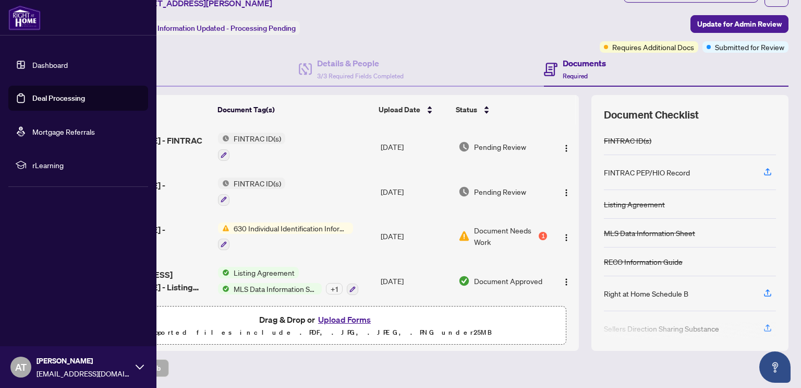
click at [32, 95] on link "Deal Processing" at bounding box center [58, 97] width 53 height 9
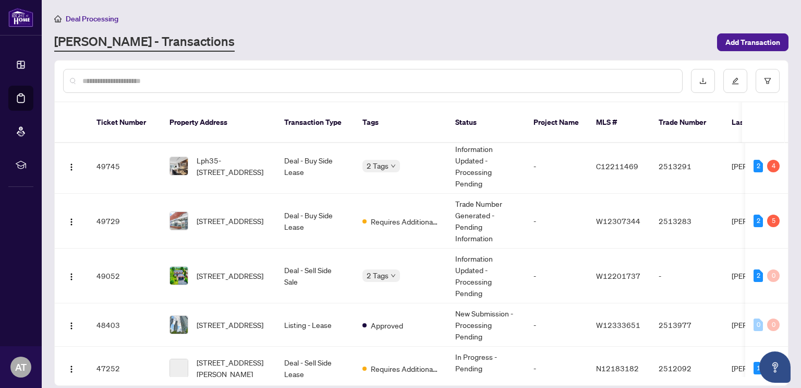
scroll to position [365, 0]
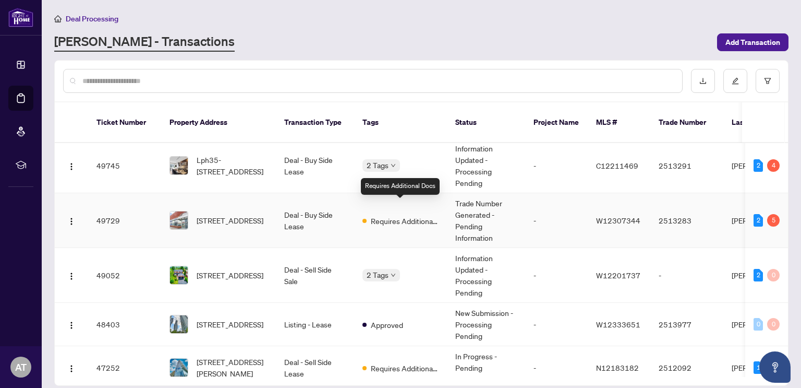
click at [369, 214] on div "Requires Additional Docs" at bounding box center [400, 220] width 76 height 13
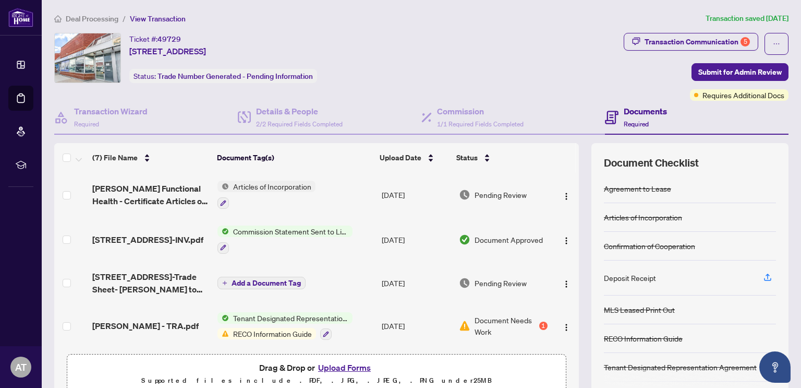
scroll to position [52, 0]
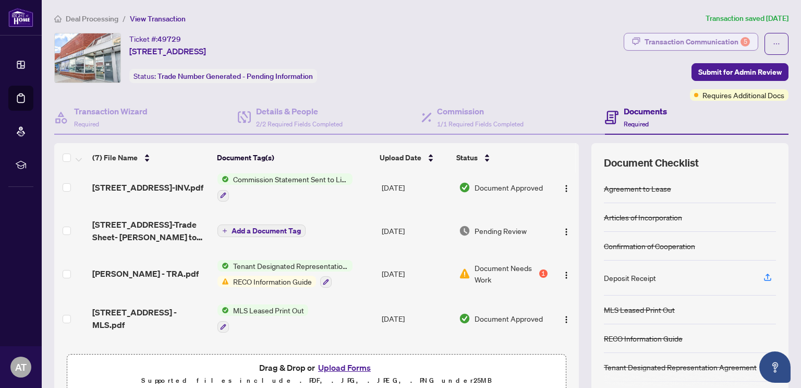
click at [687, 34] on div "Transaction Communication 5" at bounding box center [697, 41] width 105 height 17
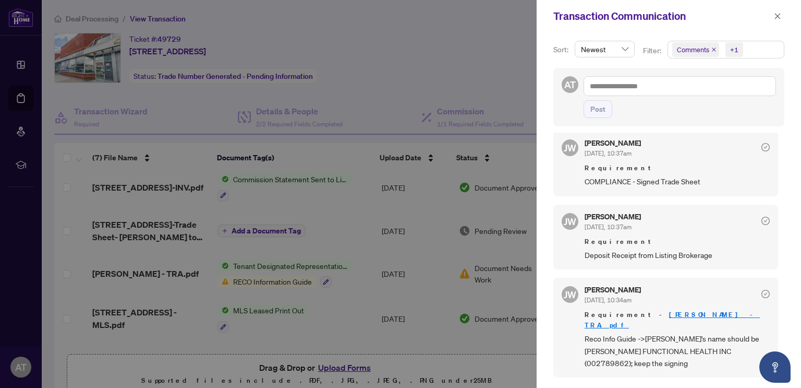
scroll to position [331, 0]
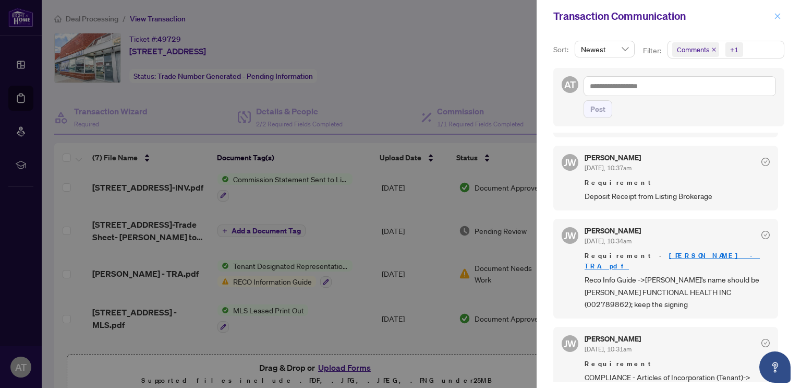
click at [778, 15] on icon "close" at bounding box center [777, 16] width 7 height 7
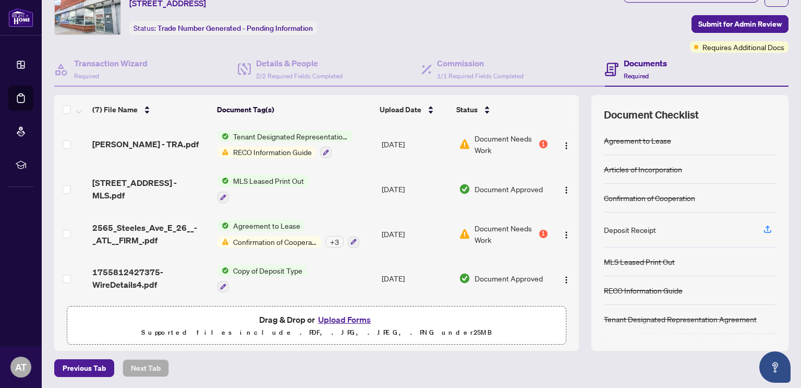
scroll to position [0, 0]
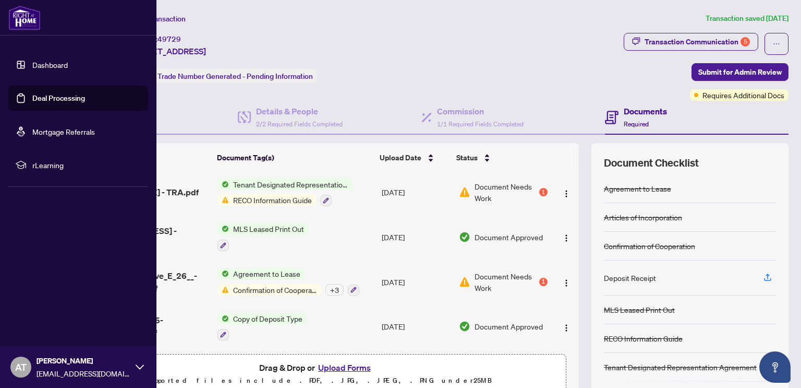
click at [44, 93] on link "Deal Processing" at bounding box center [58, 97] width 53 height 9
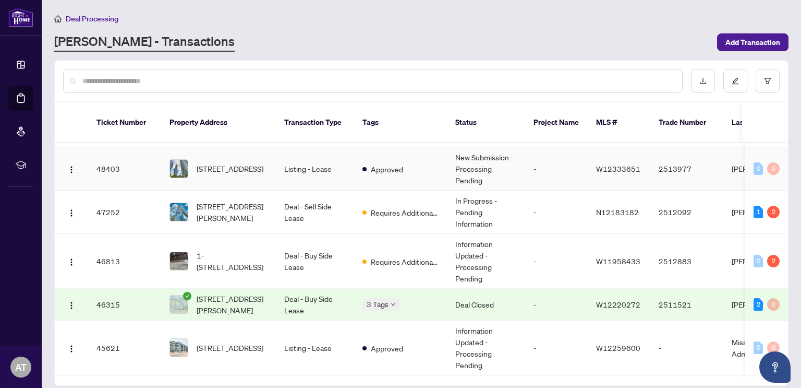
scroll to position [522, 0]
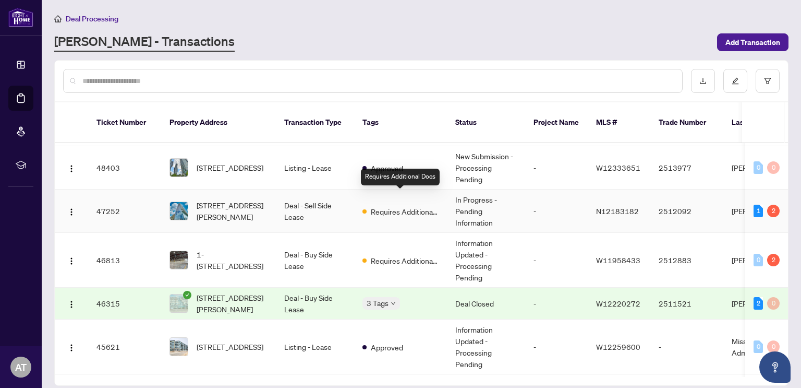
click at [401, 205] on span "Requires Additional Docs" at bounding box center [405, 210] width 68 height 11
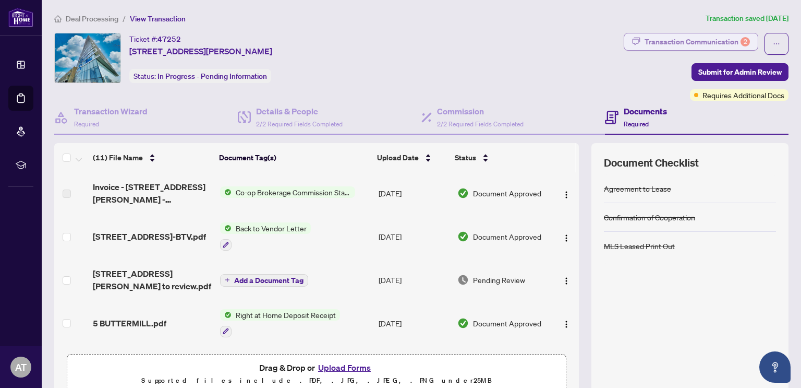
click at [702, 46] on div "Transaction Communication 2" at bounding box center [697, 41] width 105 height 17
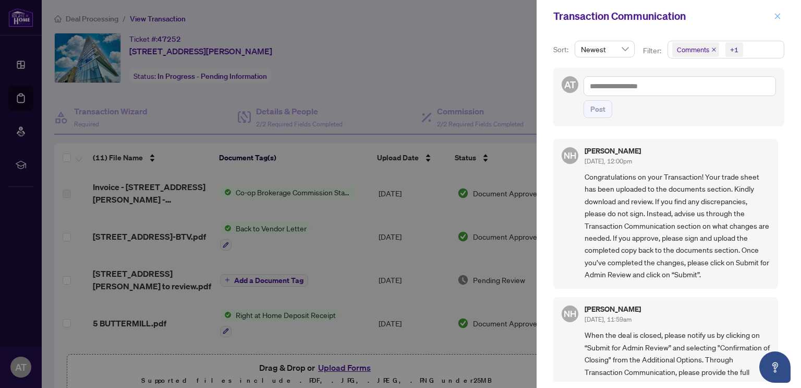
click at [775, 17] on icon "close" at bounding box center [777, 16] width 7 height 7
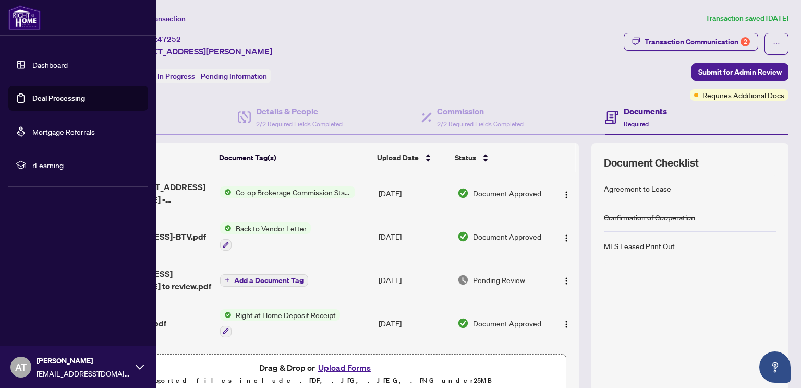
click at [32, 100] on link "Deal Processing" at bounding box center [58, 97] width 53 height 9
